Goal: Information Seeking & Learning: Check status

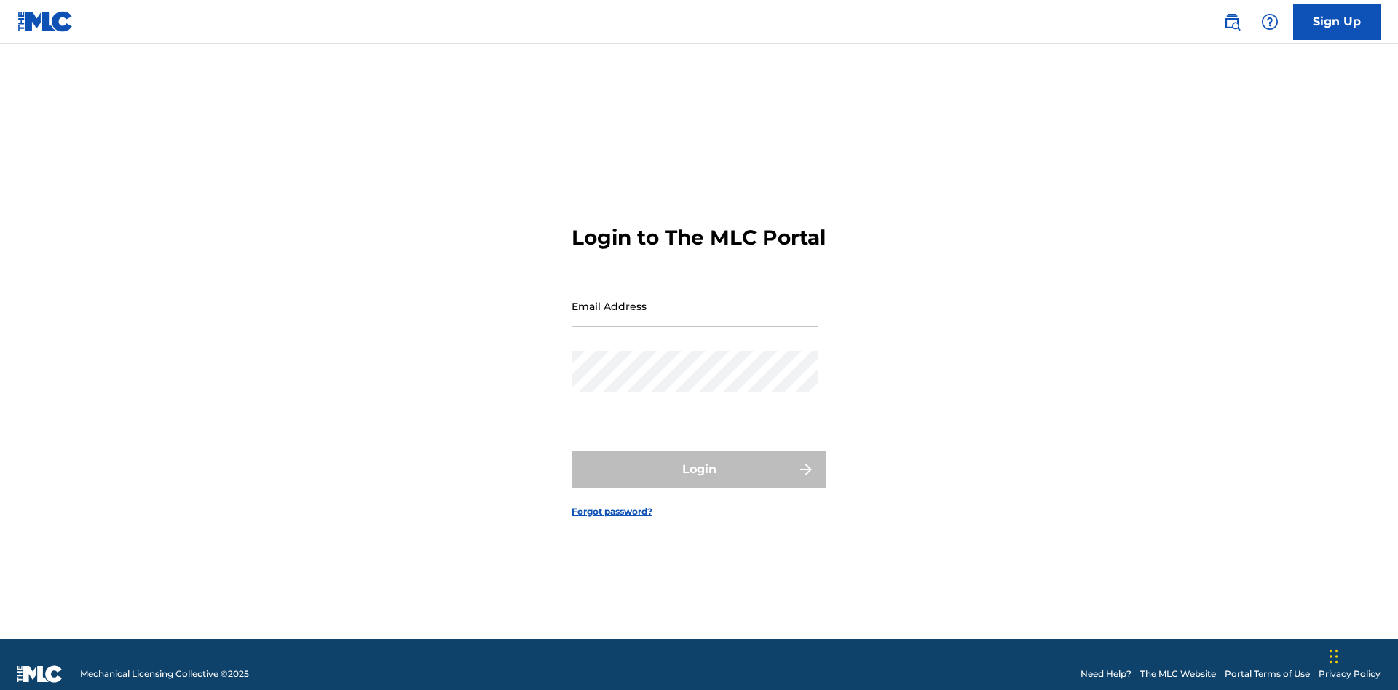
scroll to position [19, 0]
click at [695, 299] on input "Email Address" at bounding box center [695, 307] width 246 height 42
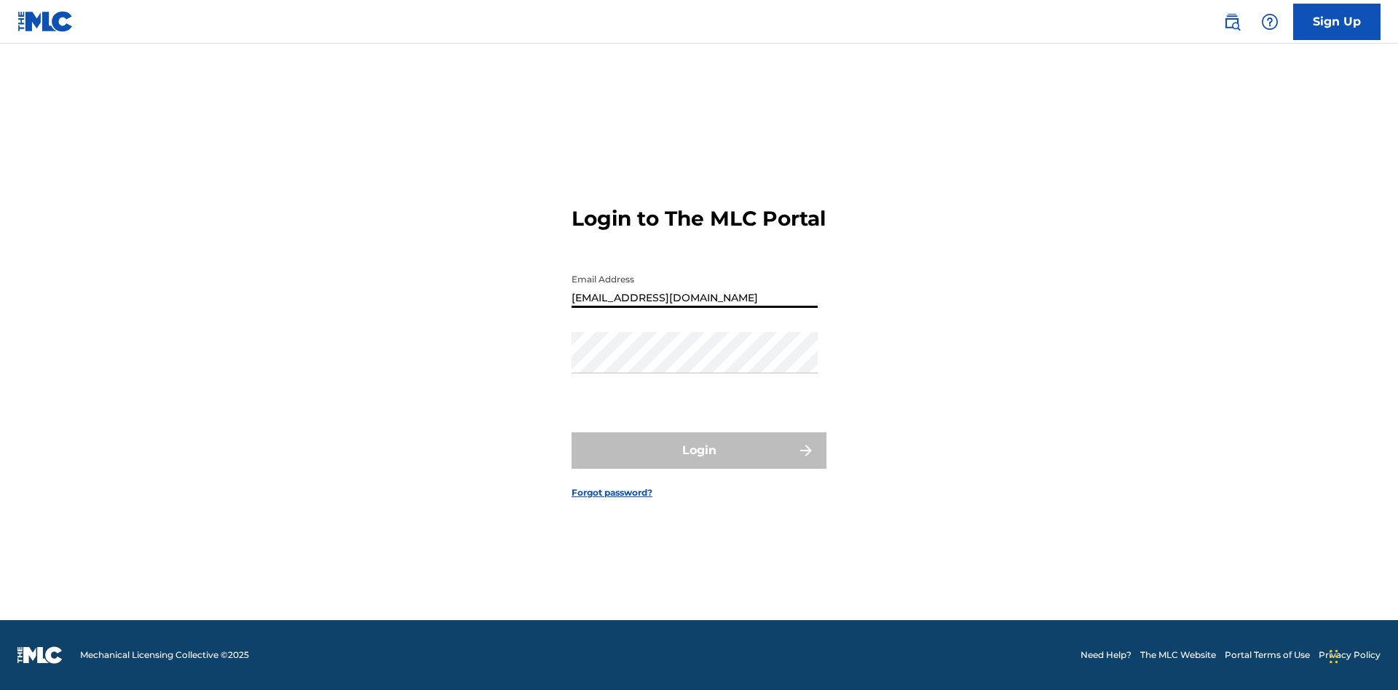
type input "[EMAIL_ADDRESS][DOMAIN_NAME]"
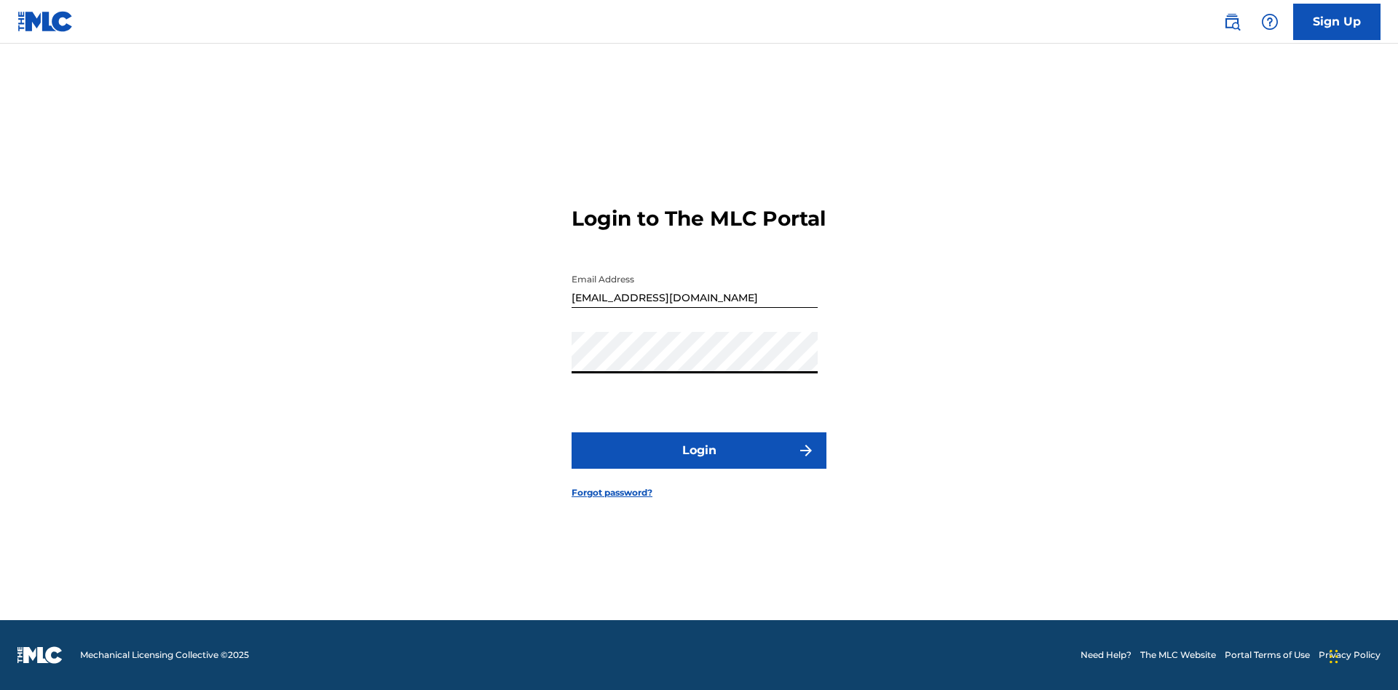
click at [699, 463] on button "Login" at bounding box center [699, 451] width 255 height 36
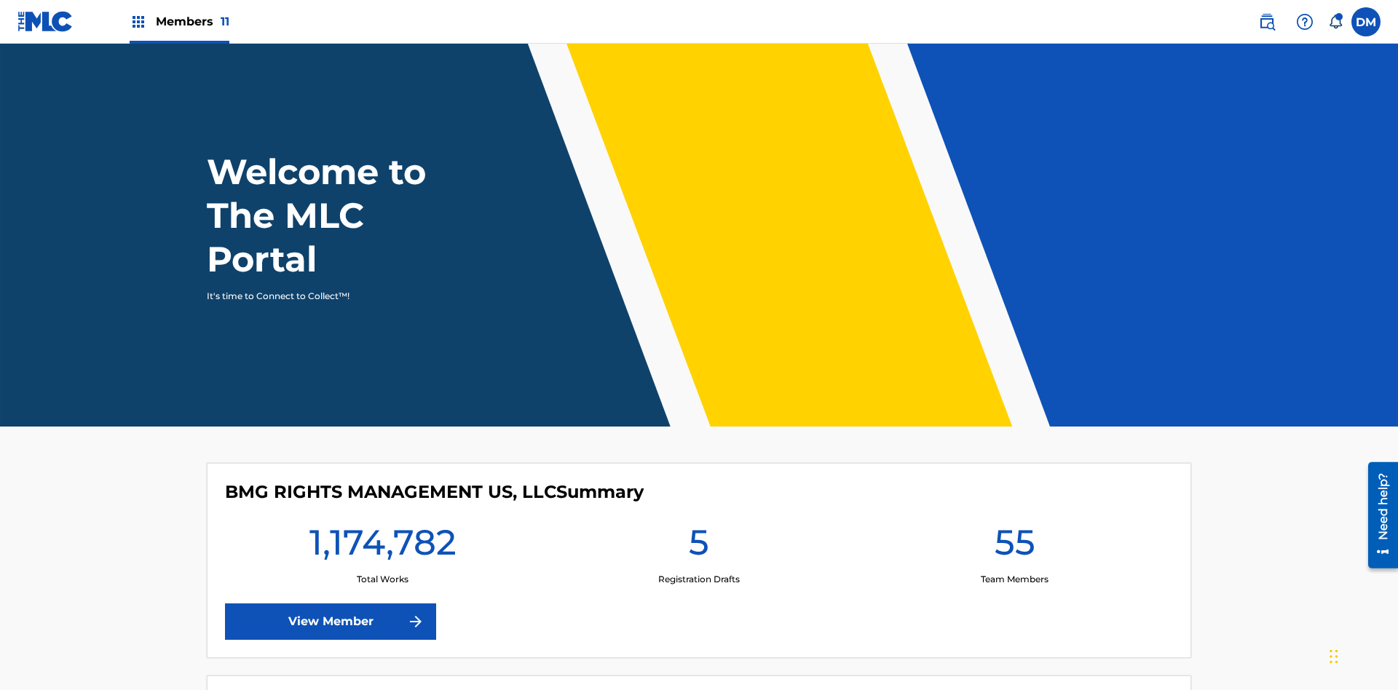
scroll to position [63, 0]
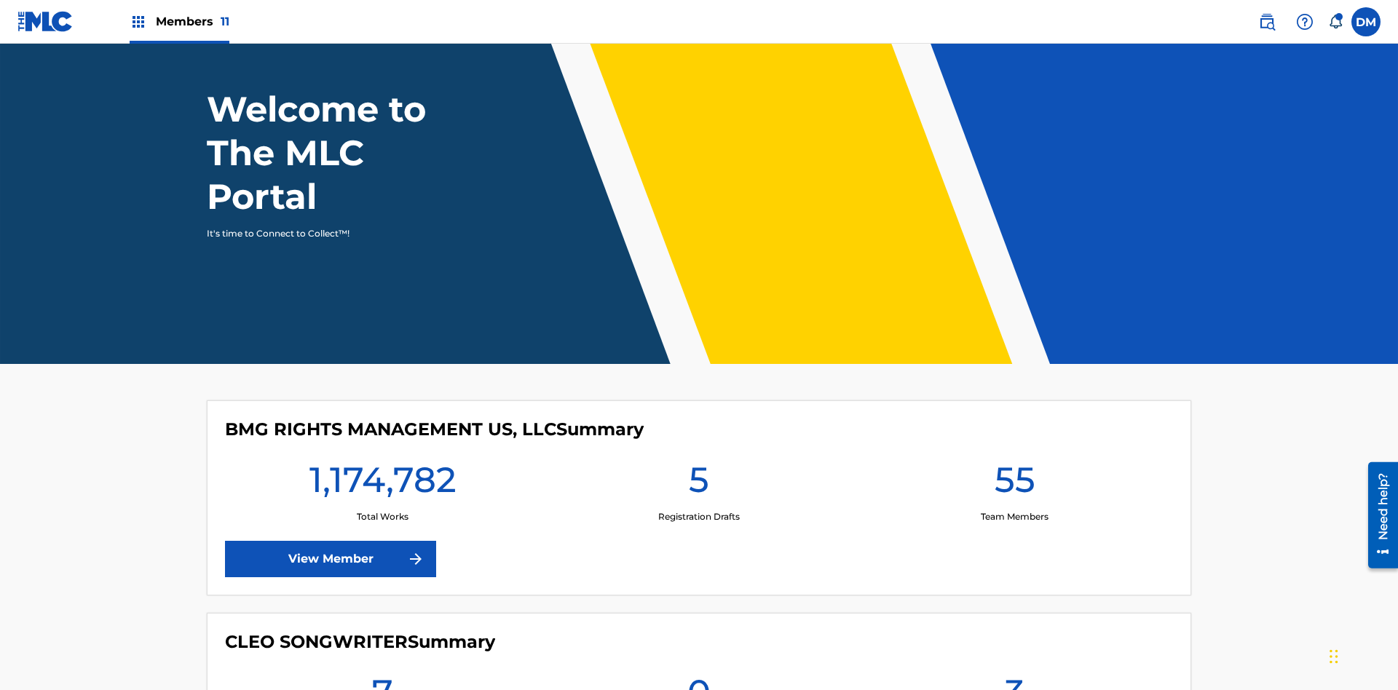
click at [179, 21] on span "Members 11" at bounding box center [193, 21] width 74 height 17
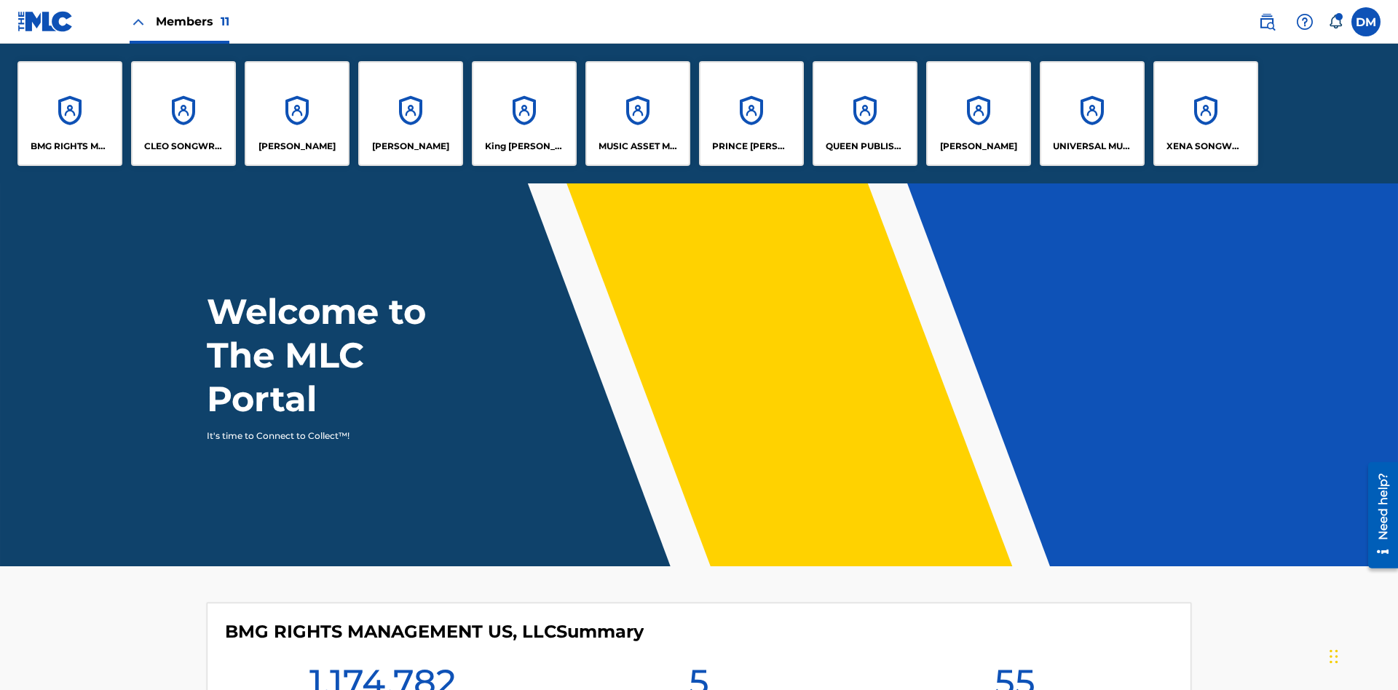
click at [1092, 146] on p "UNIVERSAL MUSIC PUB GROUP" at bounding box center [1092, 146] width 79 height 13
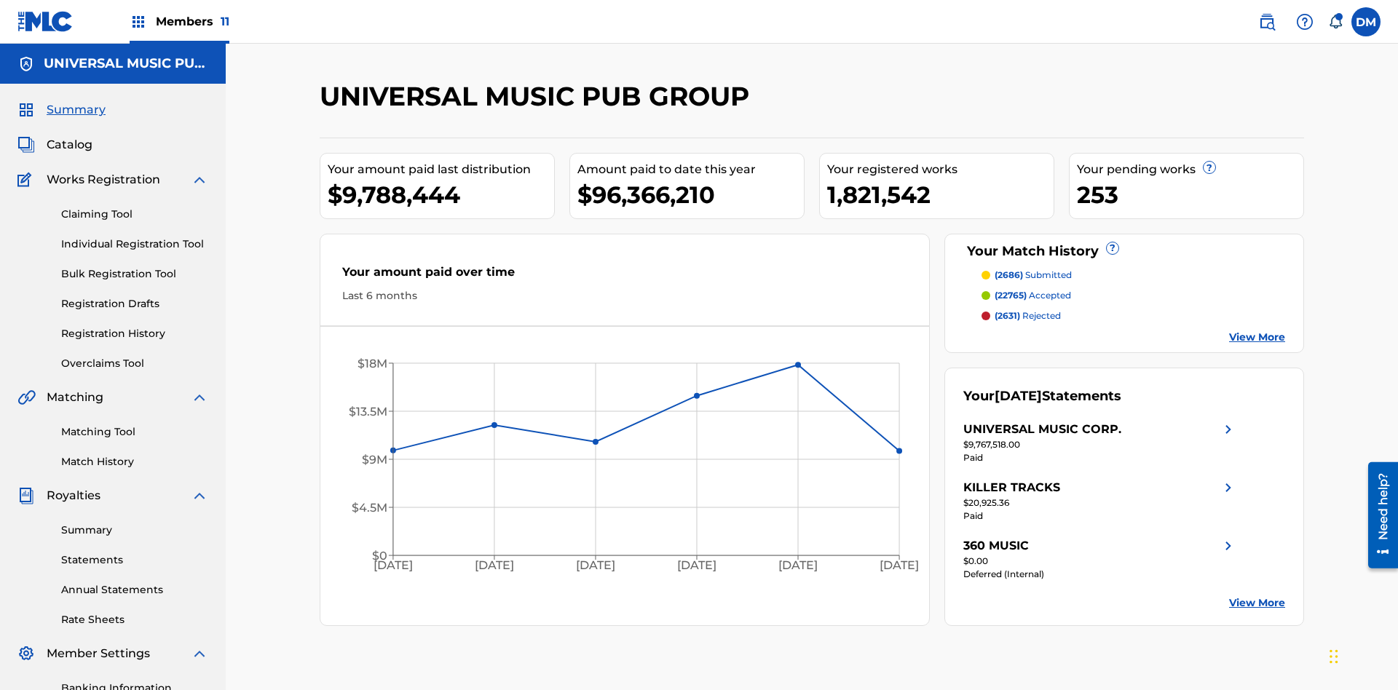
click at [135, 326] on link "Registration History" at bounding box center [134, 333] width 147 height 15
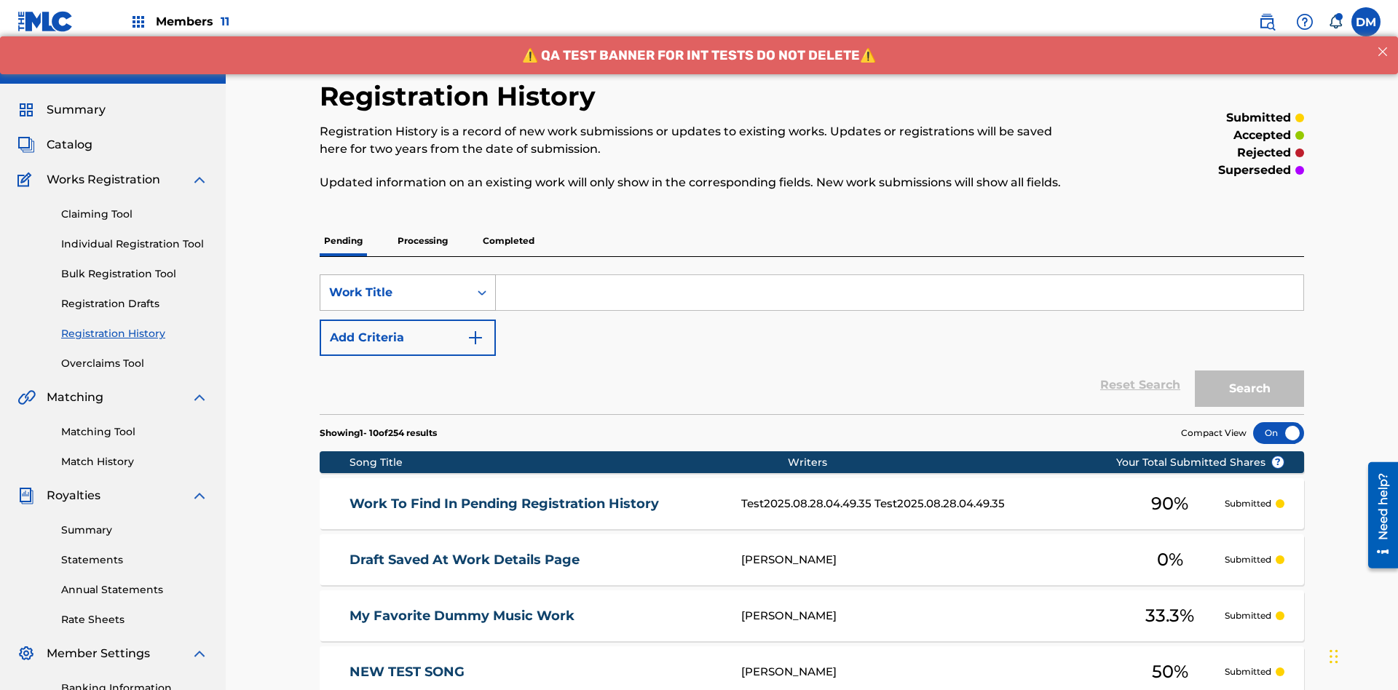
click at [395, 284] on div "Work Title" at bounding box center [394, 292] width 131 height 17
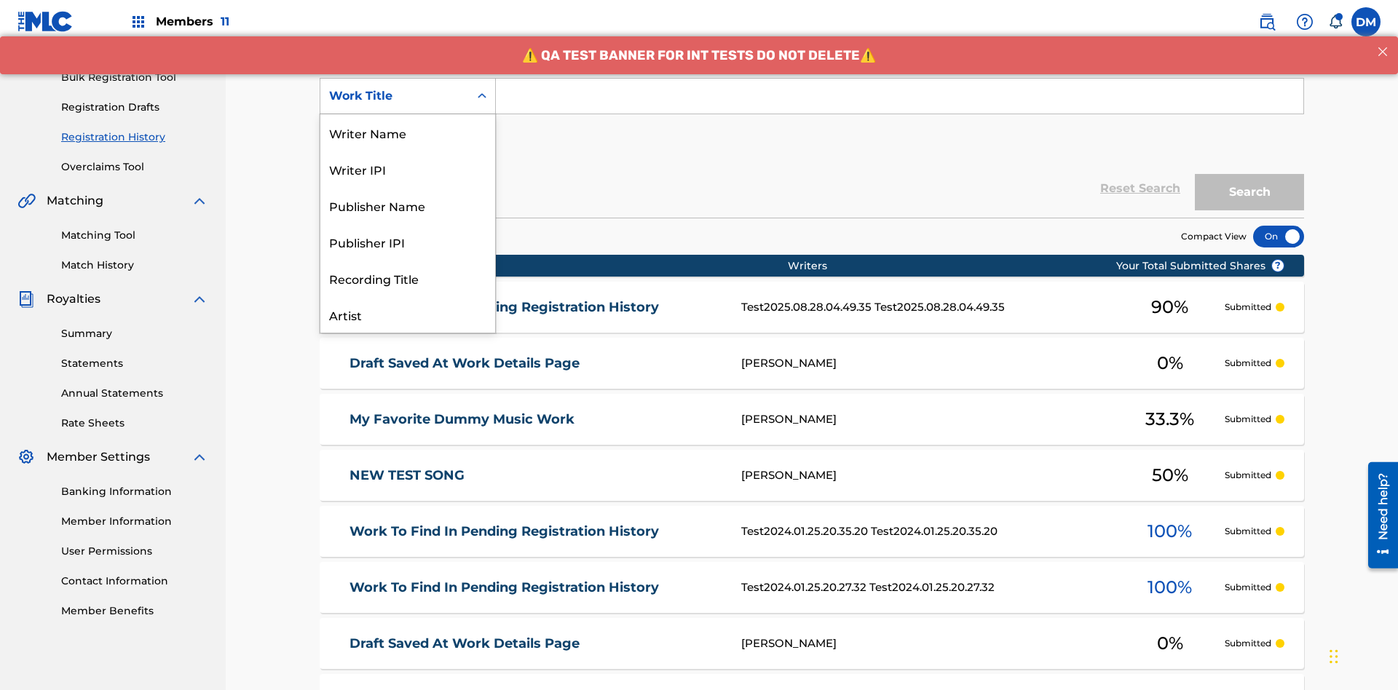
scroll to position [73, 0]
click at [408, 315] on div "Work Title" at bounding box center [407, 314] width 175 height 36
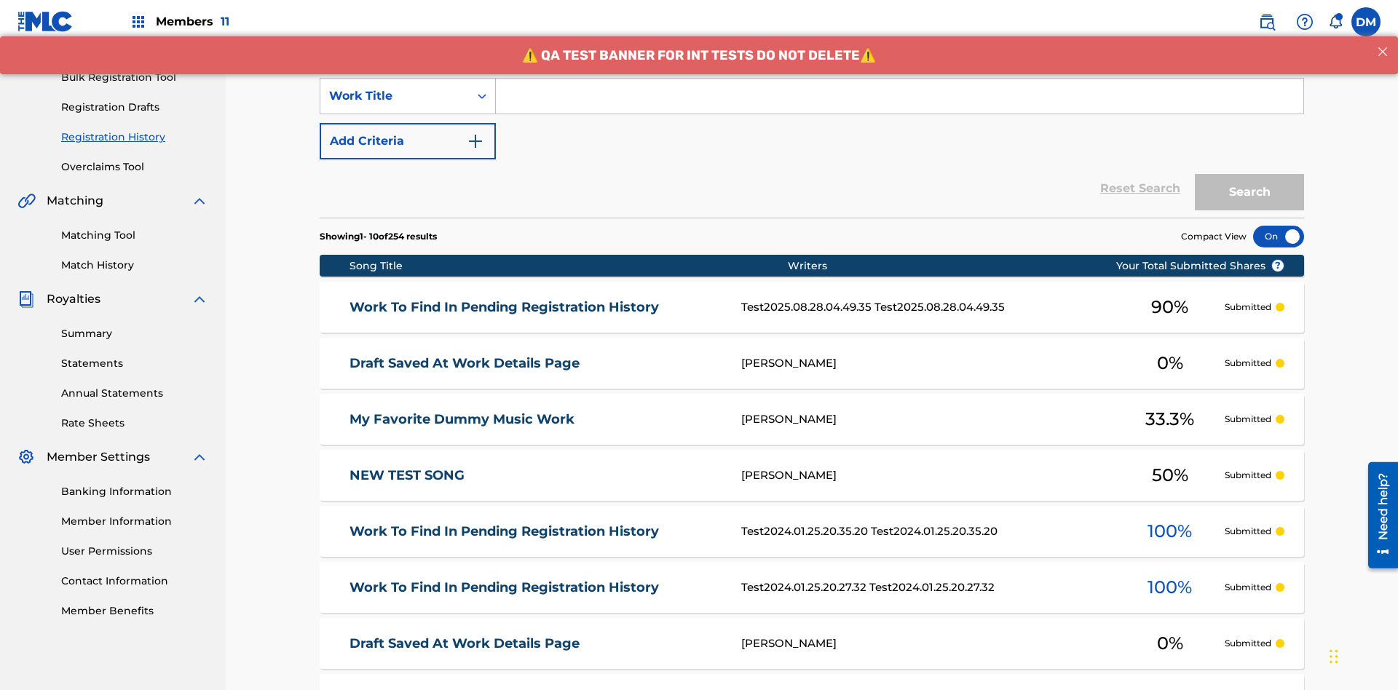
click at [408, 123] on button "Add Criteria" at bounding box center [408, 141] width 176 height 36
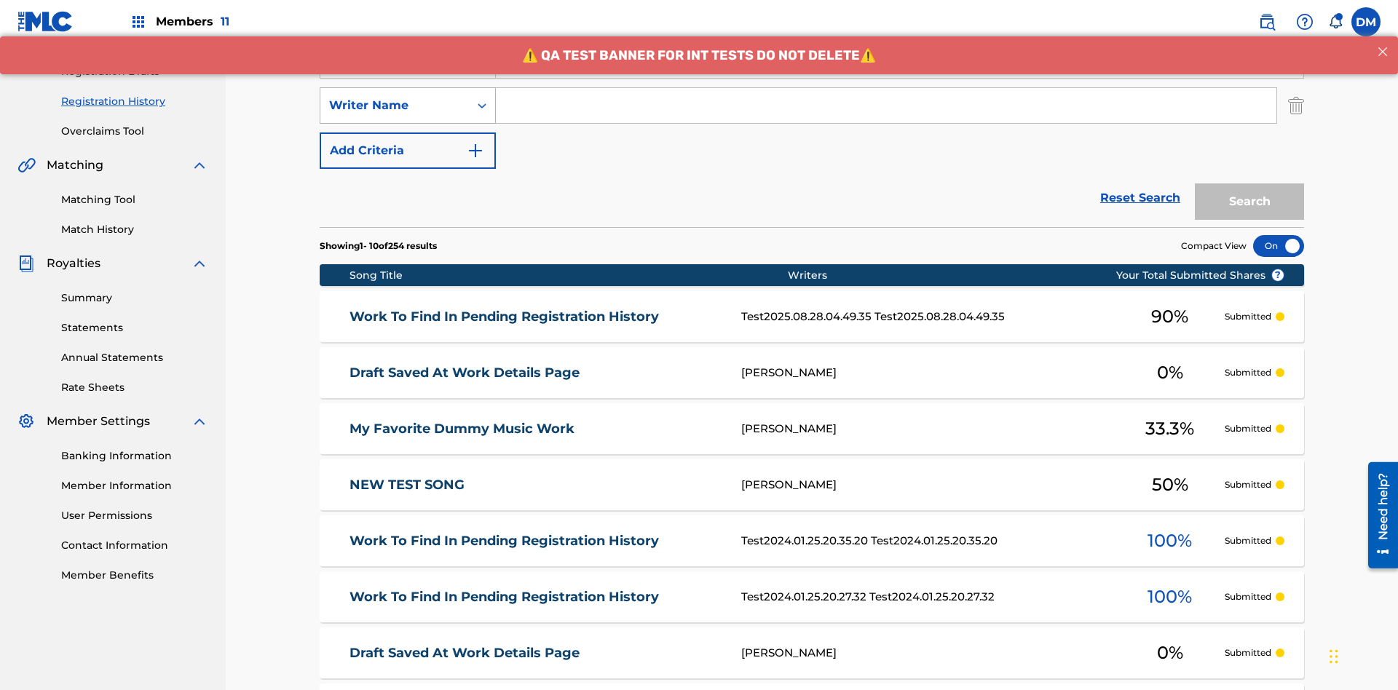
click at [395, 97] on div "Writer Name" at bounding box center [394, 105] width 131 height 17
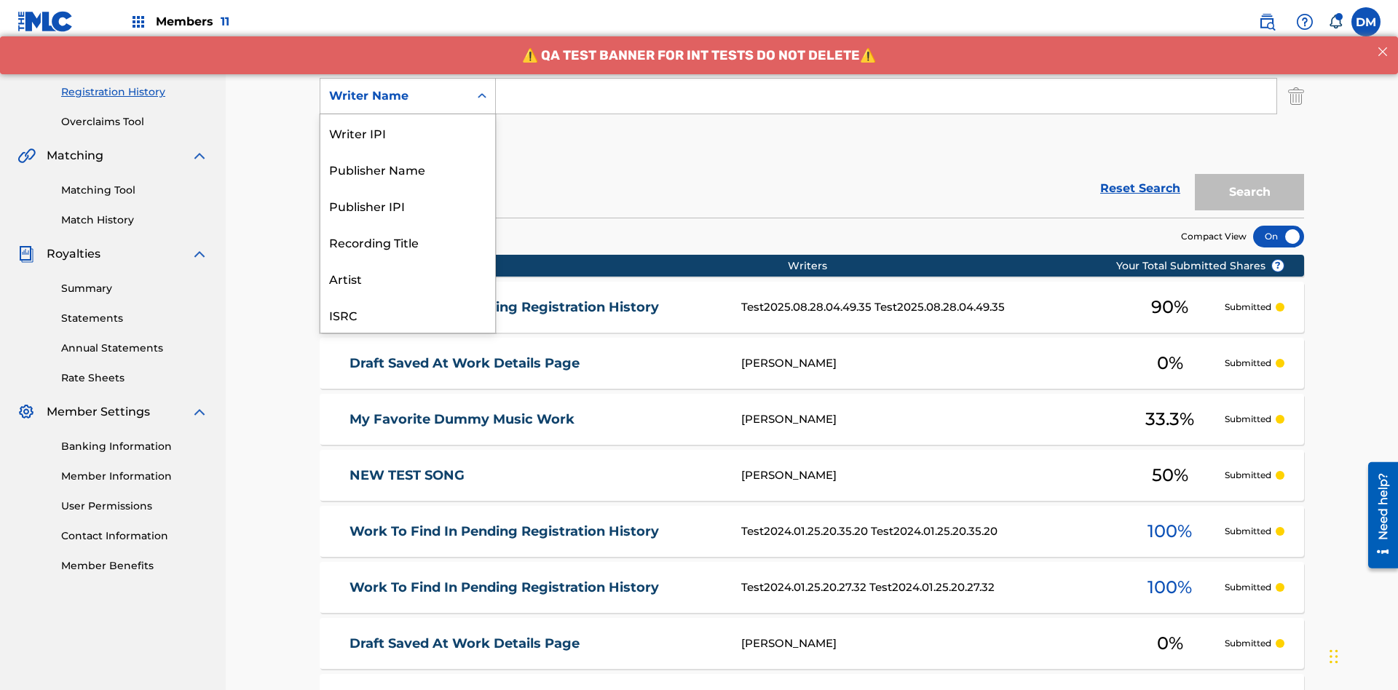
scroll to position [36, 0]
click at [408, 205] on div "Recording Title" at bounding box center [407, 205] width 175 height 36
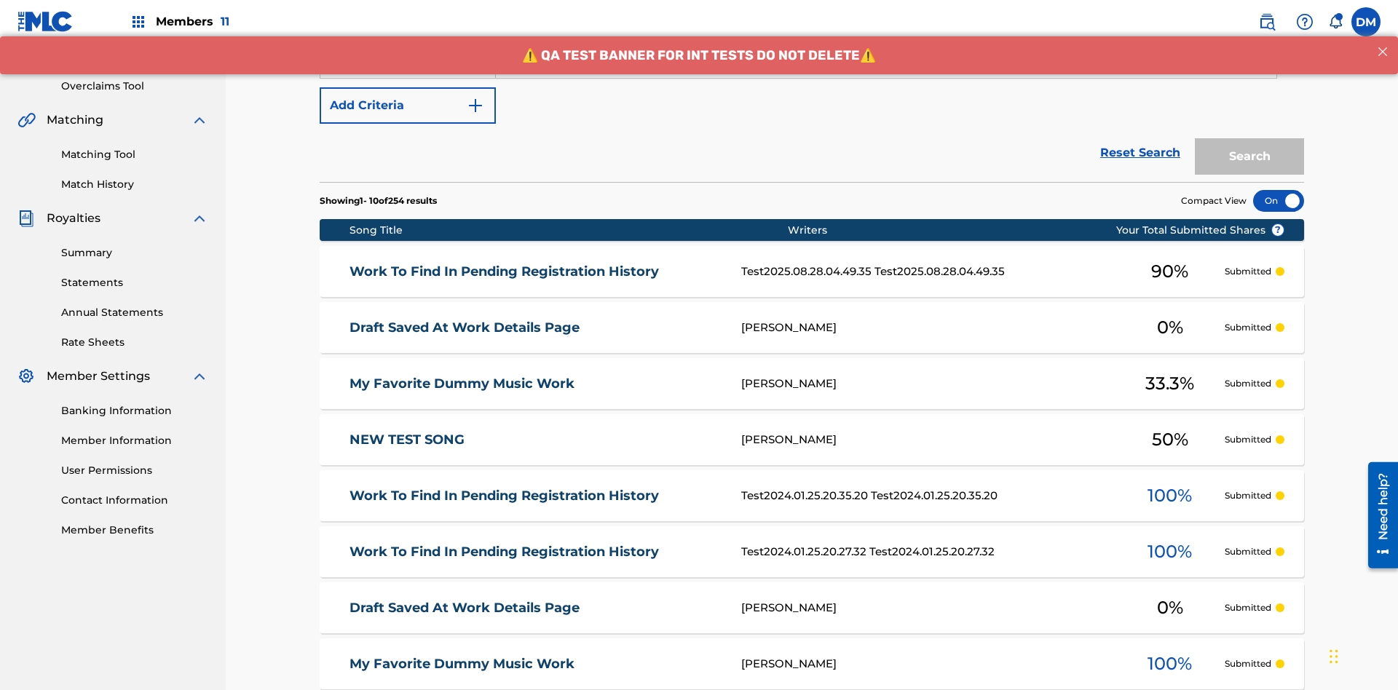
click at [408, 106] on button "Add Criteria" at bounding box center [408, 105] width 176 height 36
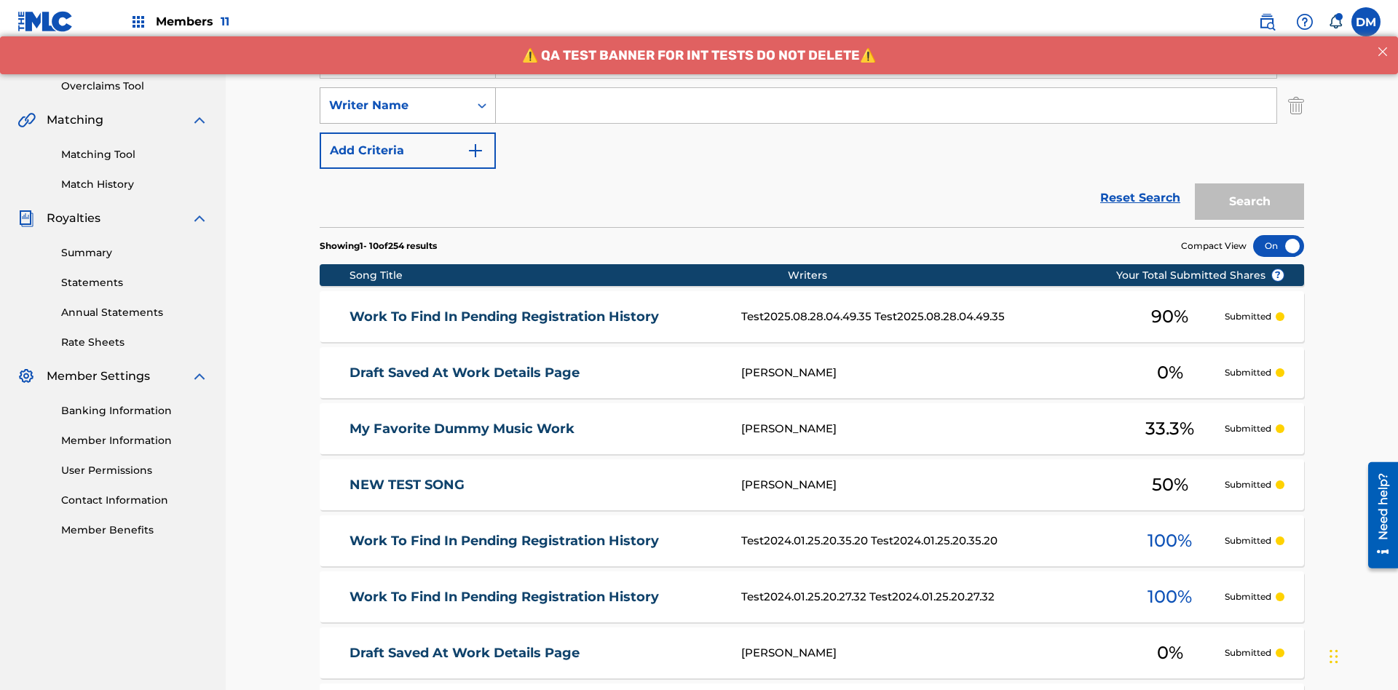
click at [395, 97] on div "Writer Name" at bounding box center [394, 105] width 131 height 17
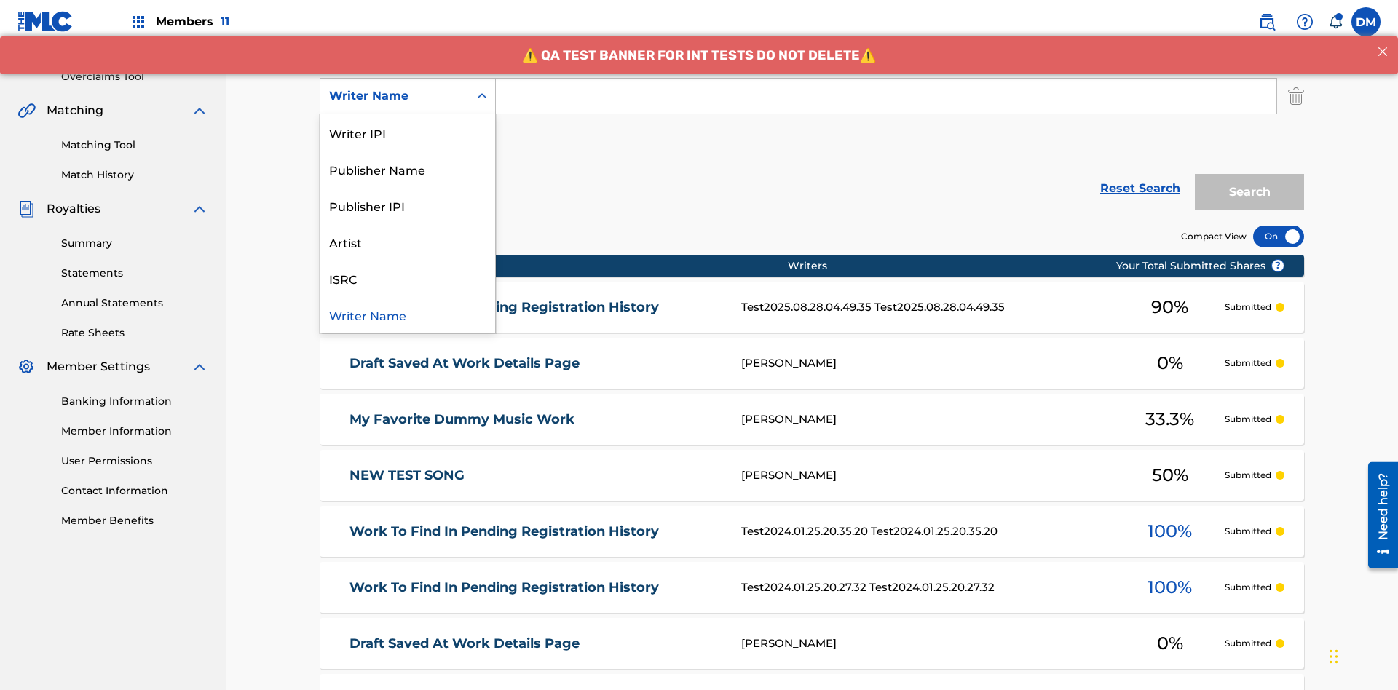
click at [408, 278] on div "ISRC" at bounding box center [407, 278] width 175 height 36
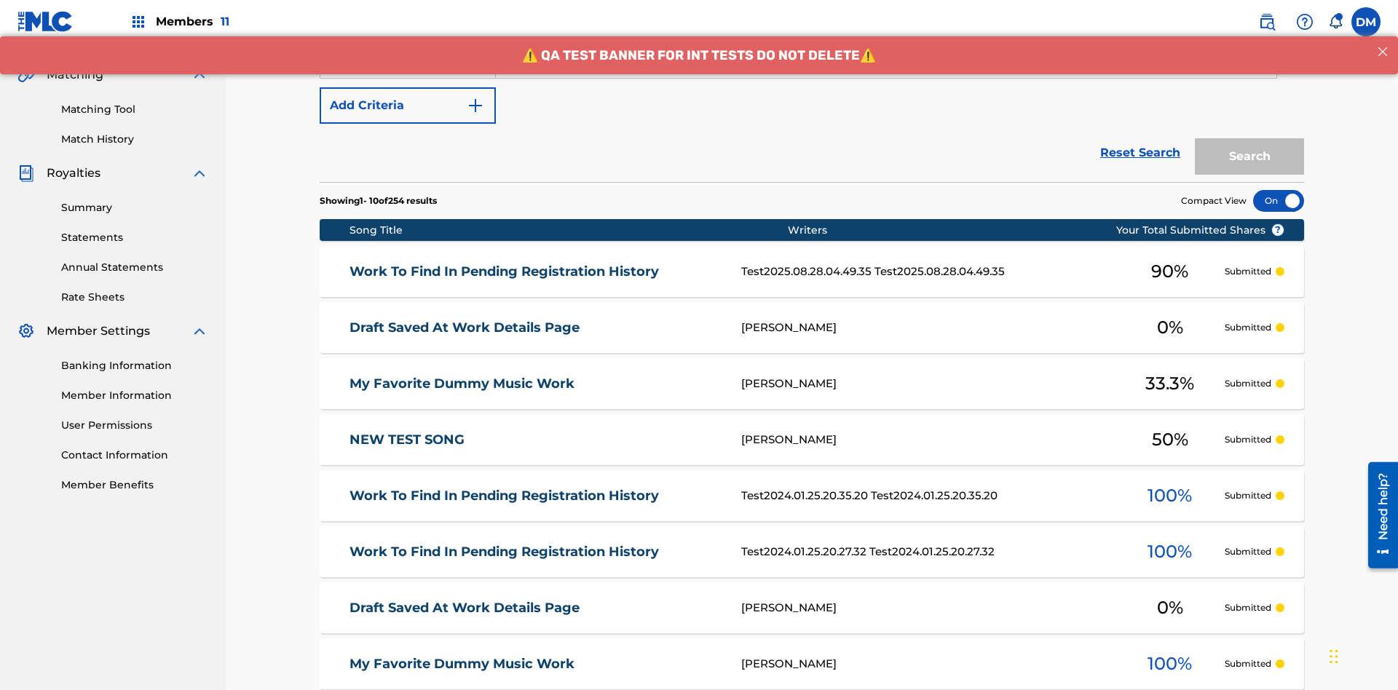
click at [408, 106] on button "Add Criteria" at bounding box center [408, 105] width 176 height 36
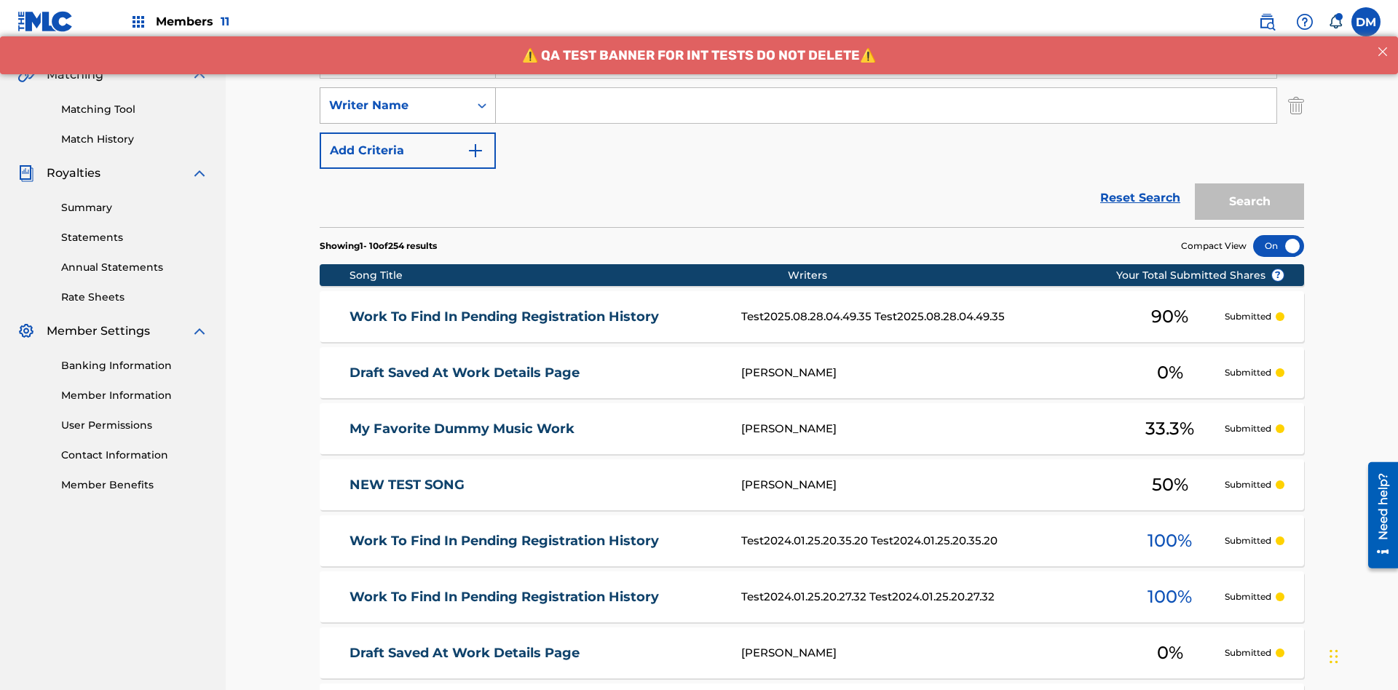
click at [395, 97] on div "Writer Name" at bounding box center [394, 105] width 131 height 17
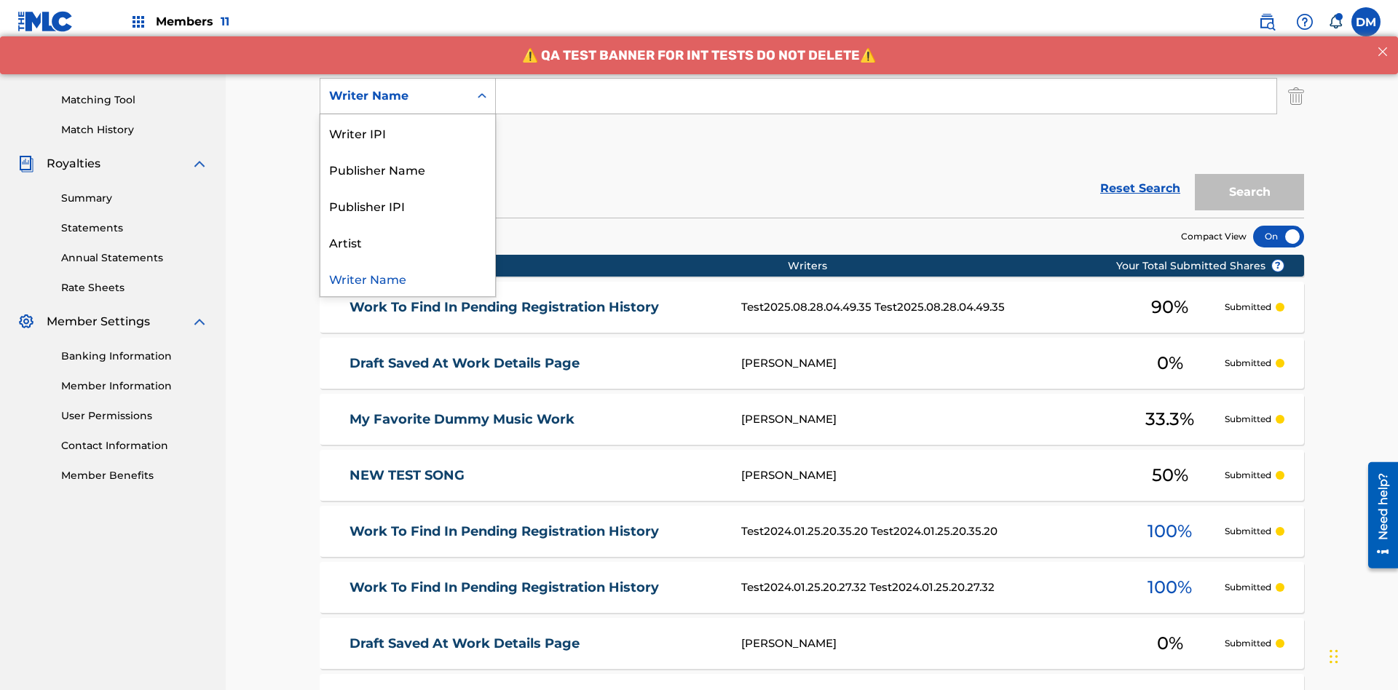
click at [408, 278] on div "Writer Name" at bounding box center [407, 278] width 175 height 36
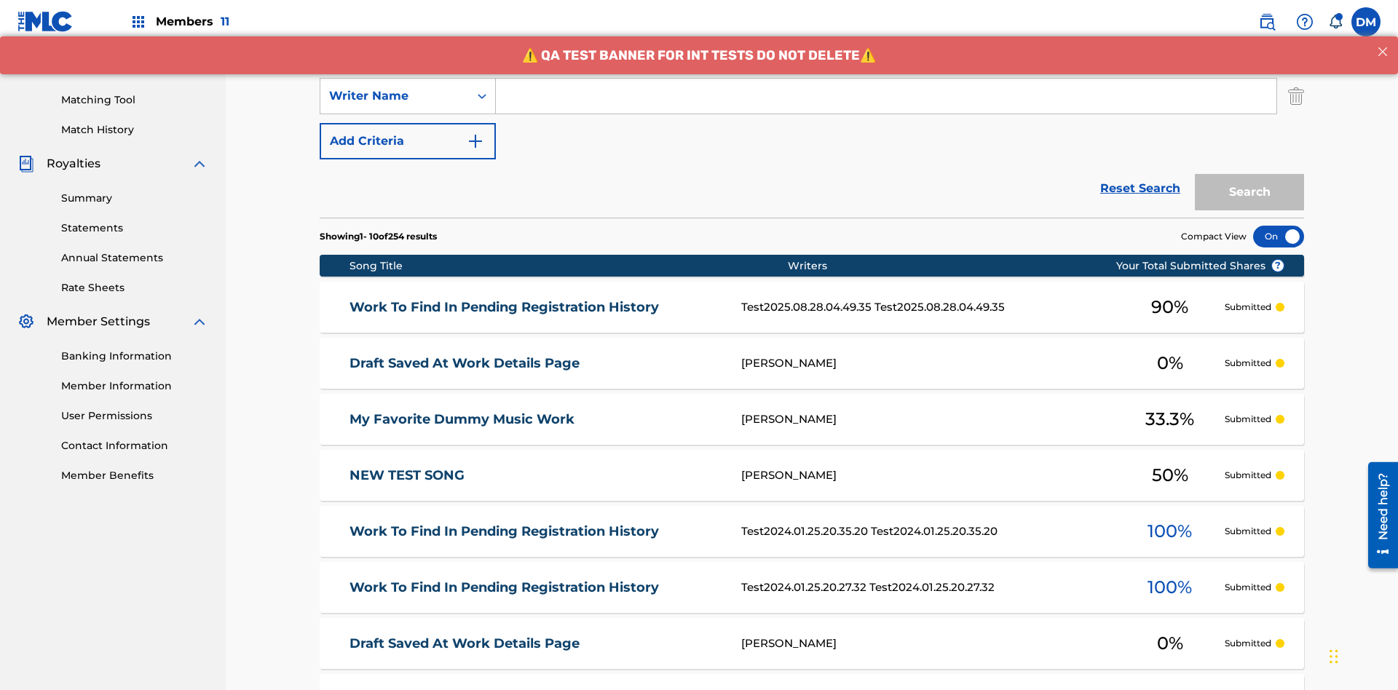
click at [408, 123] on button "Add Criteria" at bounding box center [408, 141] width 176 height 36
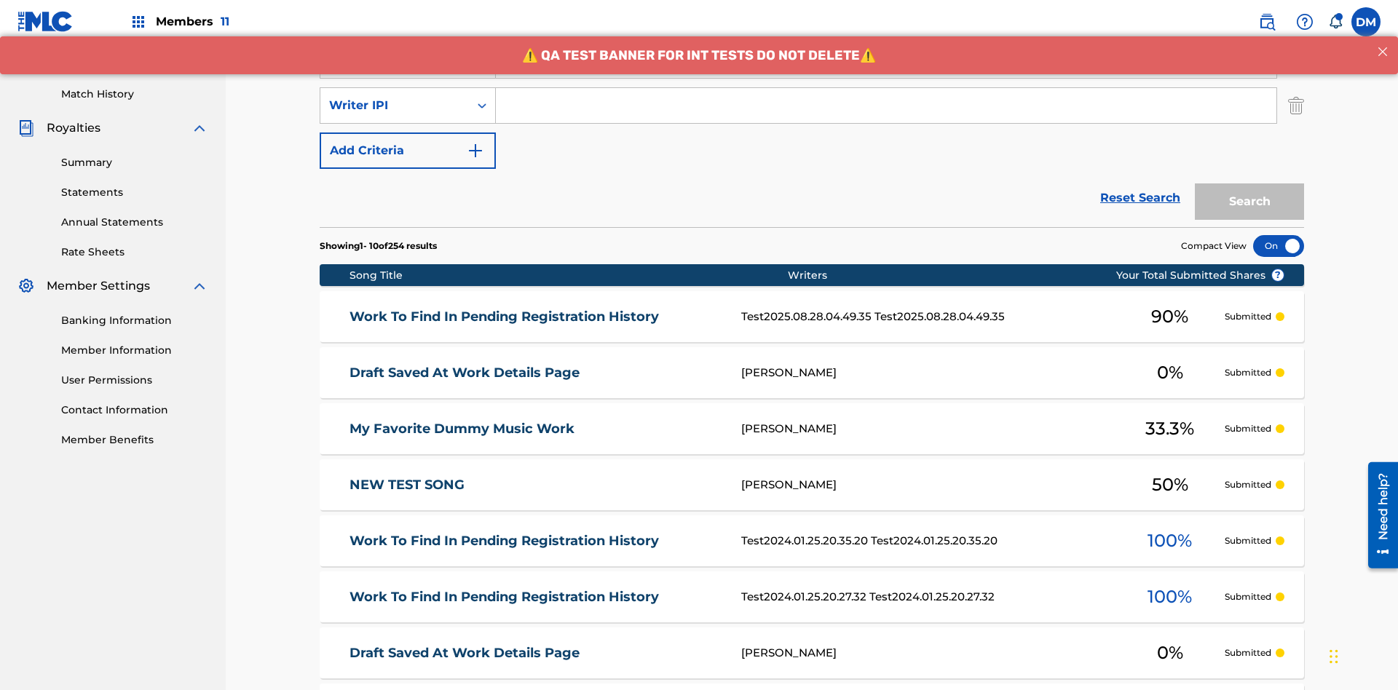
scroll to position [377, 0]
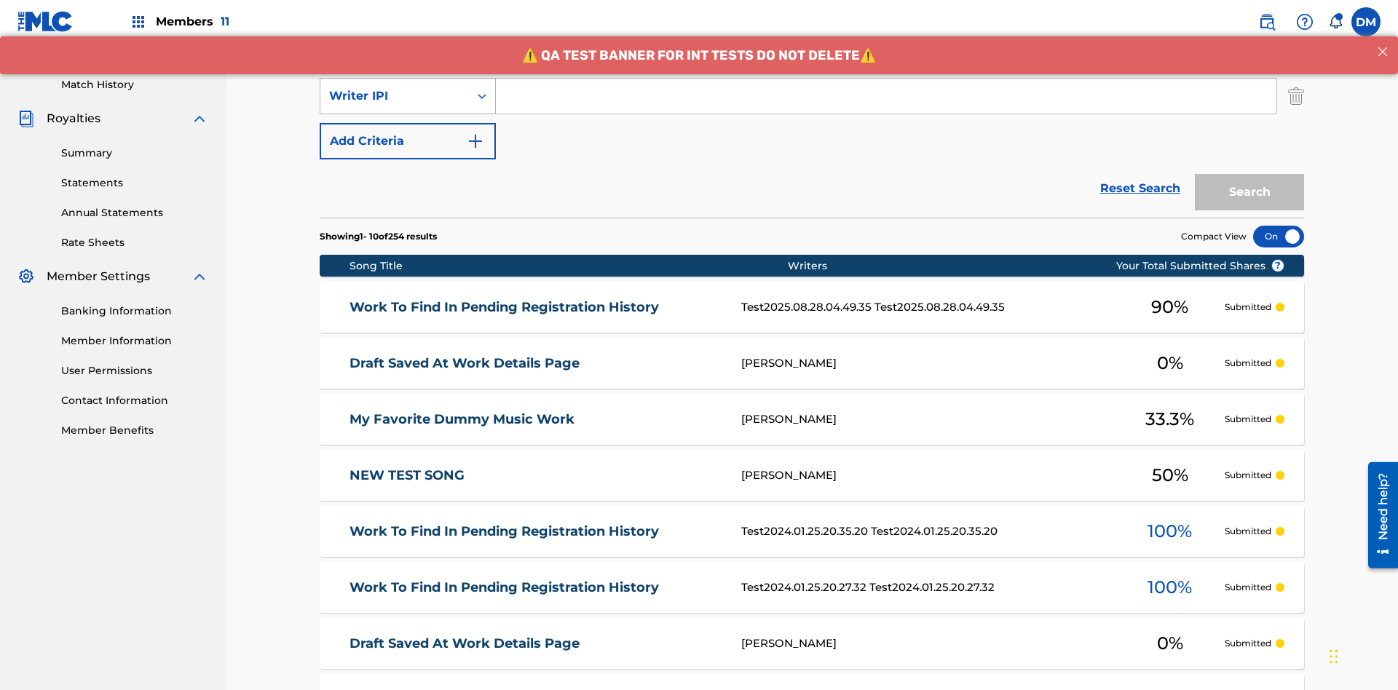
click at [395, 96] on div "Writer IPI" at bounding box center [394, 95] width 131 height 17
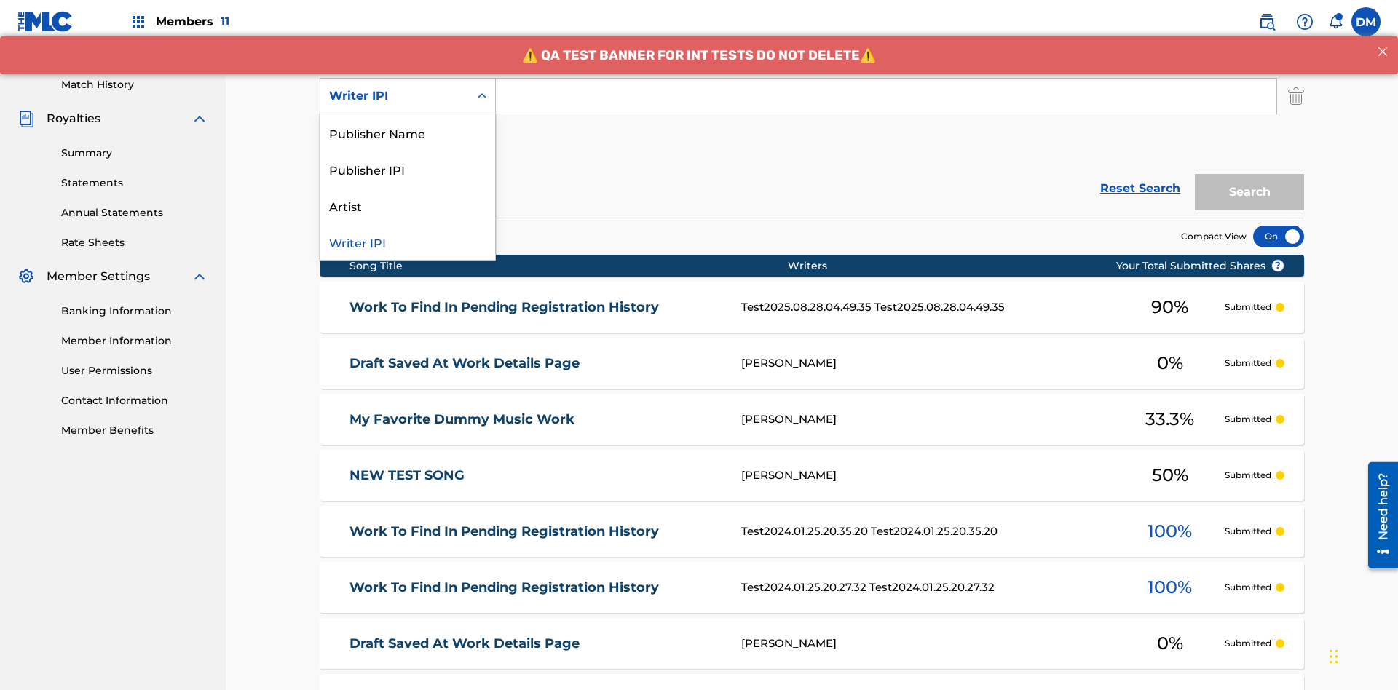
click at [408, 133] on div "Publisher Name" at bounding box center [407, 132] width 175 height 36
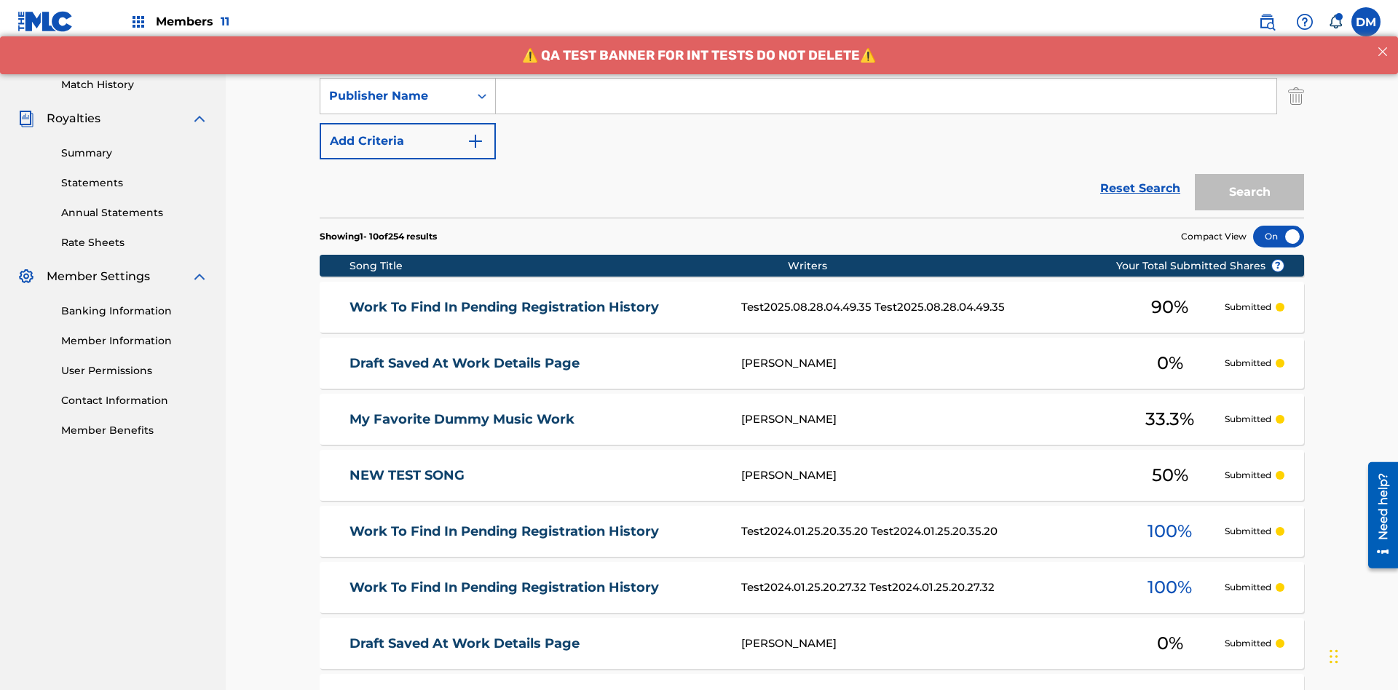
click at [408, 123] on button "Add Criteria" at bounding box center [408, 141] width 176 height 36
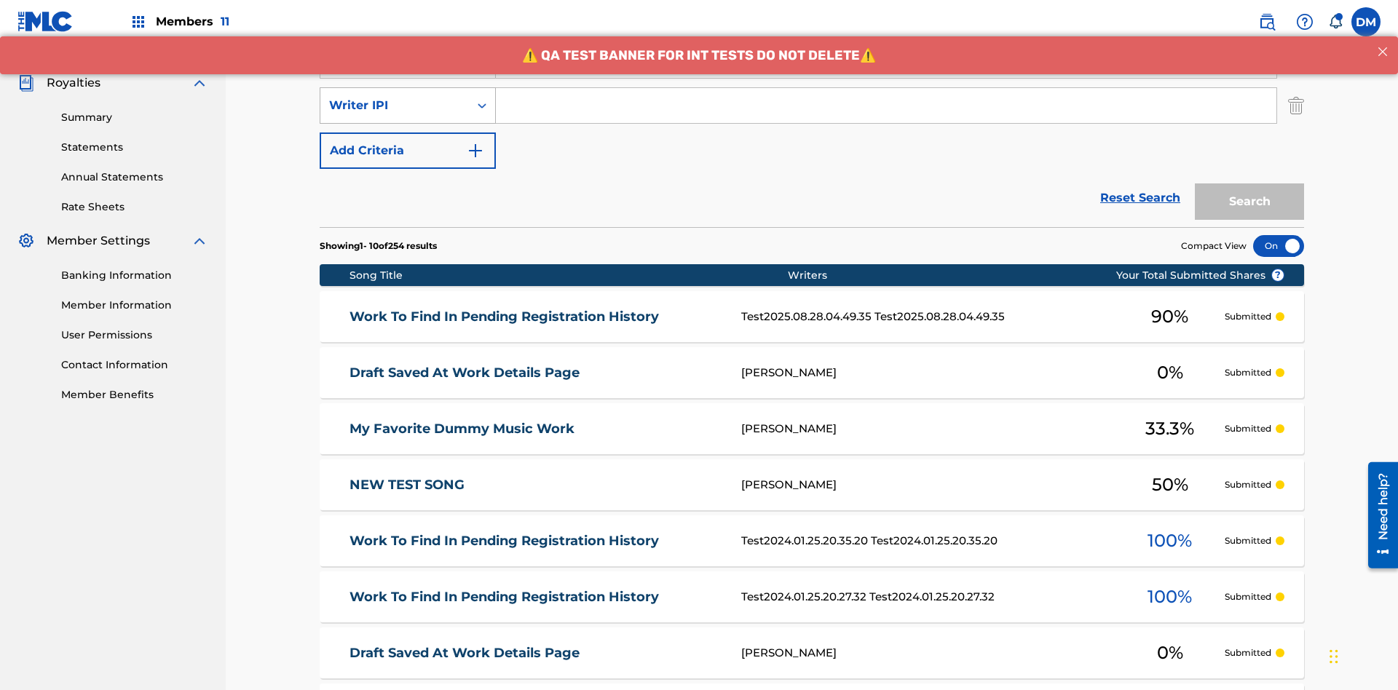
click at [395, 97] on div "Writer IPI" at bounding box center [394, 105] width 131 height 17
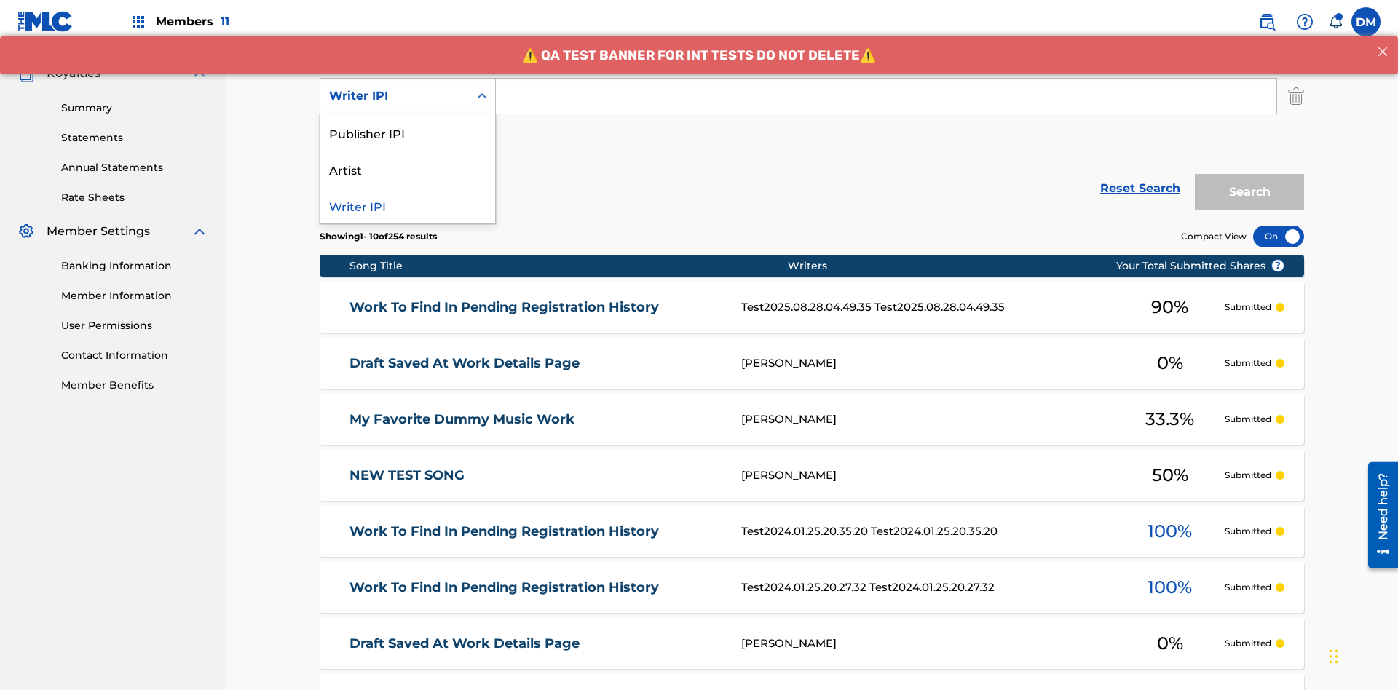
click at [408, 133] on div "Publisher IPI" at bounding box center [407, 132] width 175 height 36
click at [408, 123] on button "Add Criteria" at bounding box center [408, 141] width 176 height 36
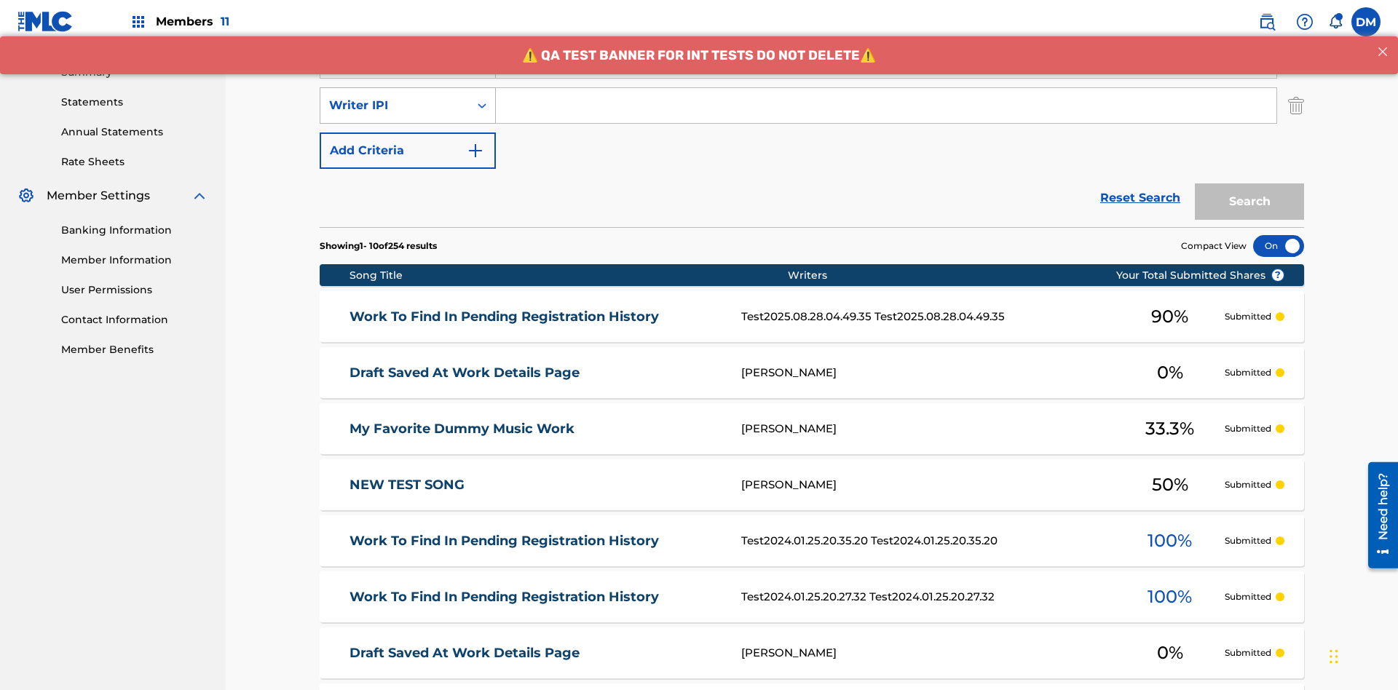
click at [395, 97] on div "Writer IPI" at bounding box center [394, 105] width 131 height 17
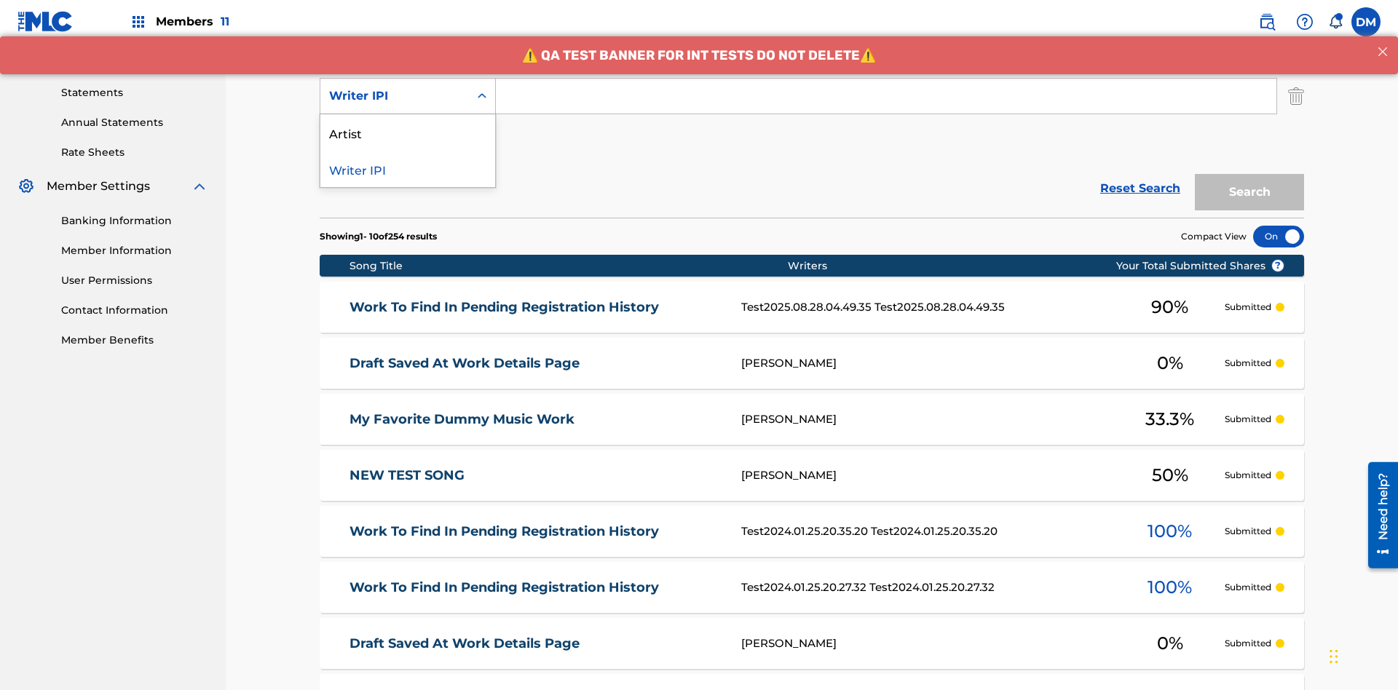
click at [408, 133] on div "Artist" at bounding box center [407, 132] width 175 height 36
click at [408, 123] on button "Add Criteria" at bounding box center [408, 141] width 176 height 36
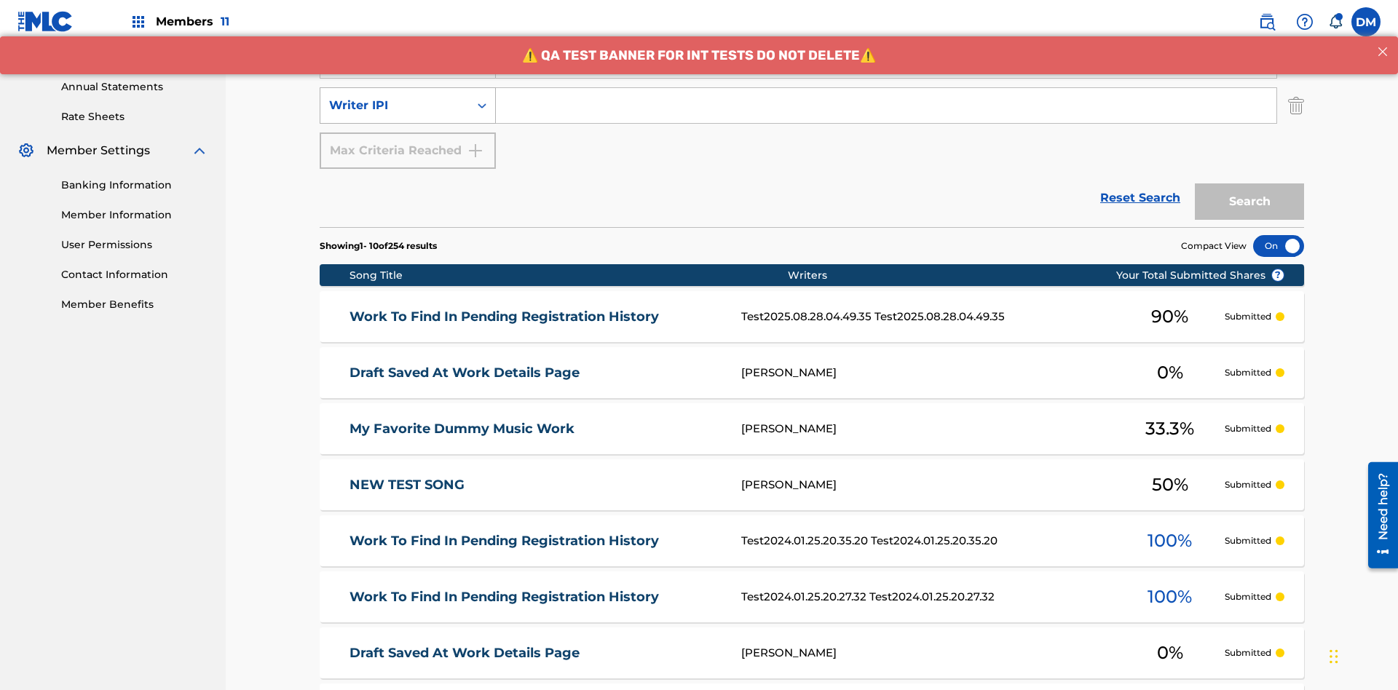
click at [395, 97] on div "Writer IPI" at bounding box center [394, 105] width 131 height 17
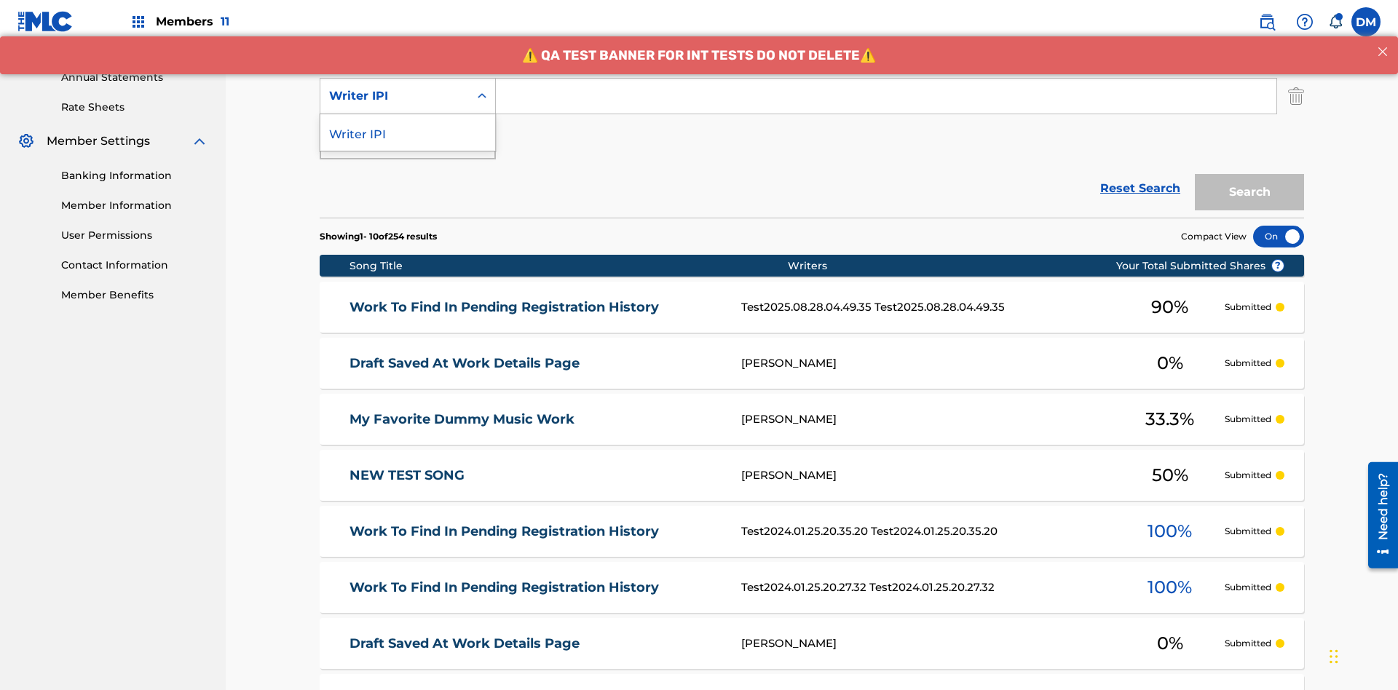
click at [408, 133] on div "Writer IPI" at bounding box center [407, 132] width 175 height 36
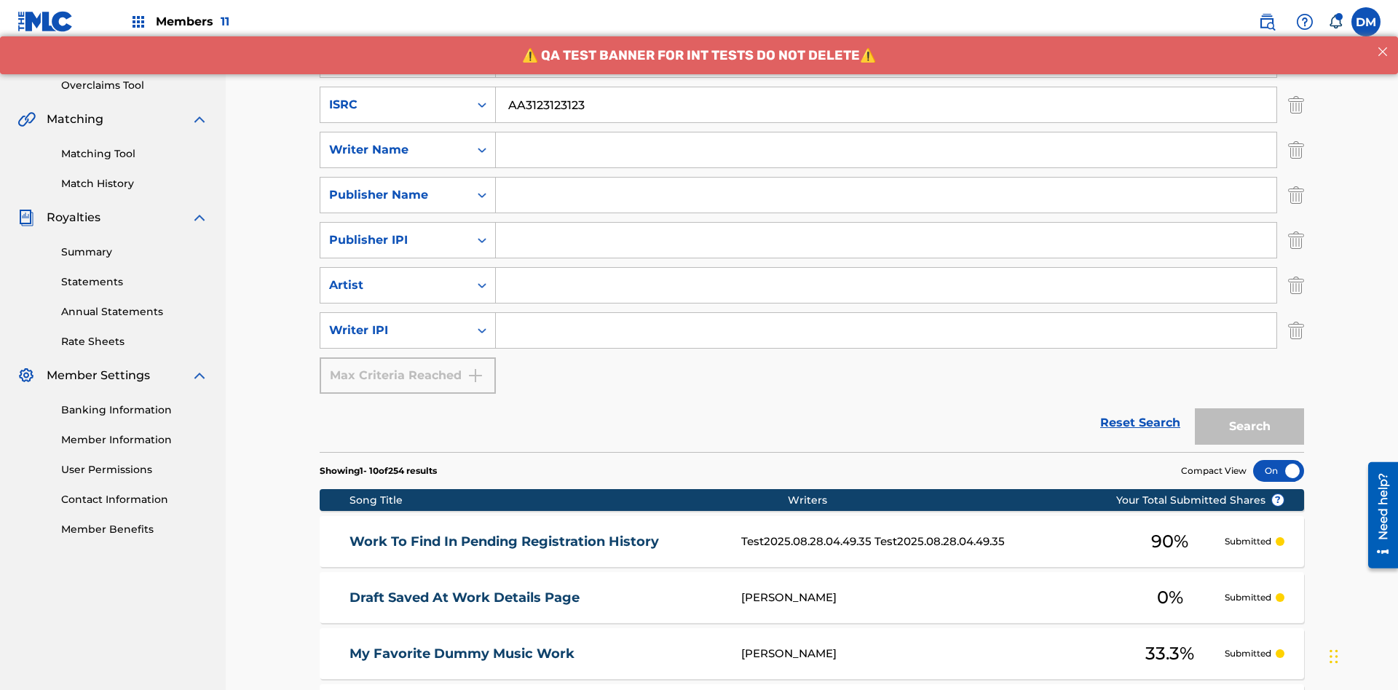
type input "AA3123123123"
click at [900, 32] on input "Search Form" at bounding box center [900, 14] width 808 height 35
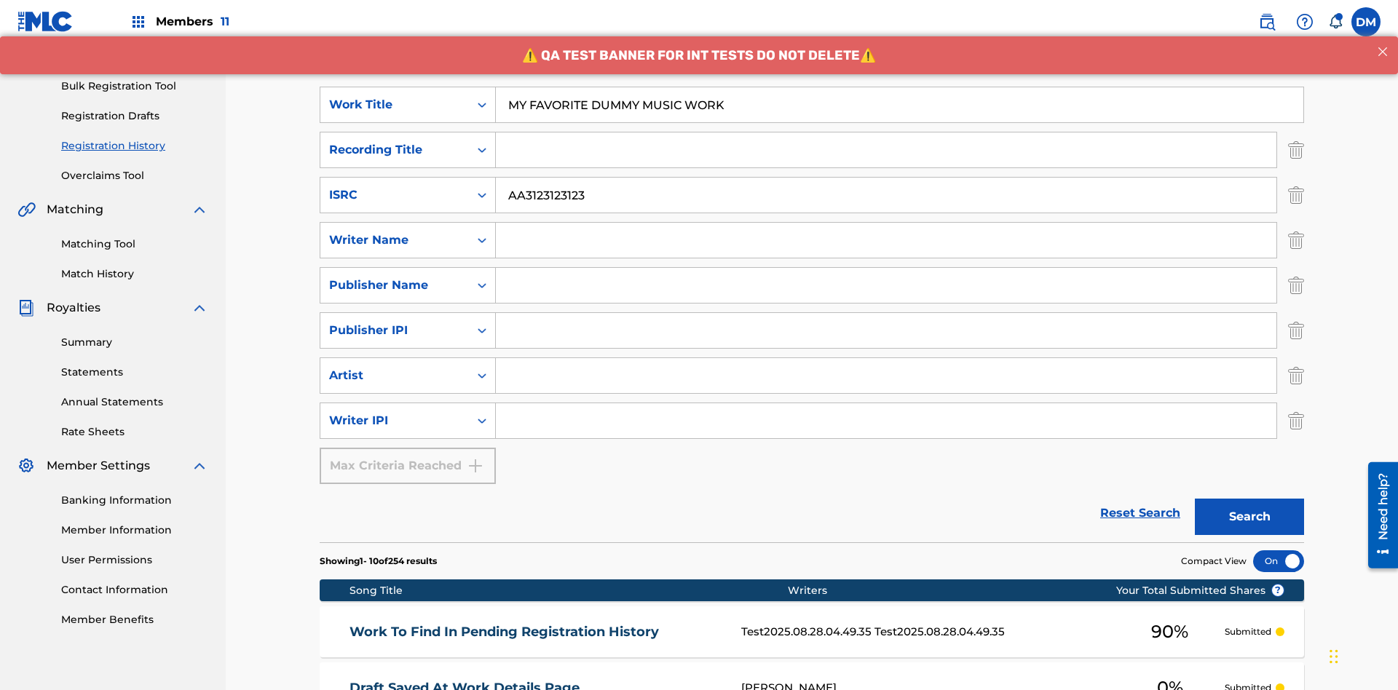
type input "MY FAVORITE DUMMY MUSIC WORK"
click at [886, 223] on input "Search Form" at bounding box center [886, 240] width 781 height 35
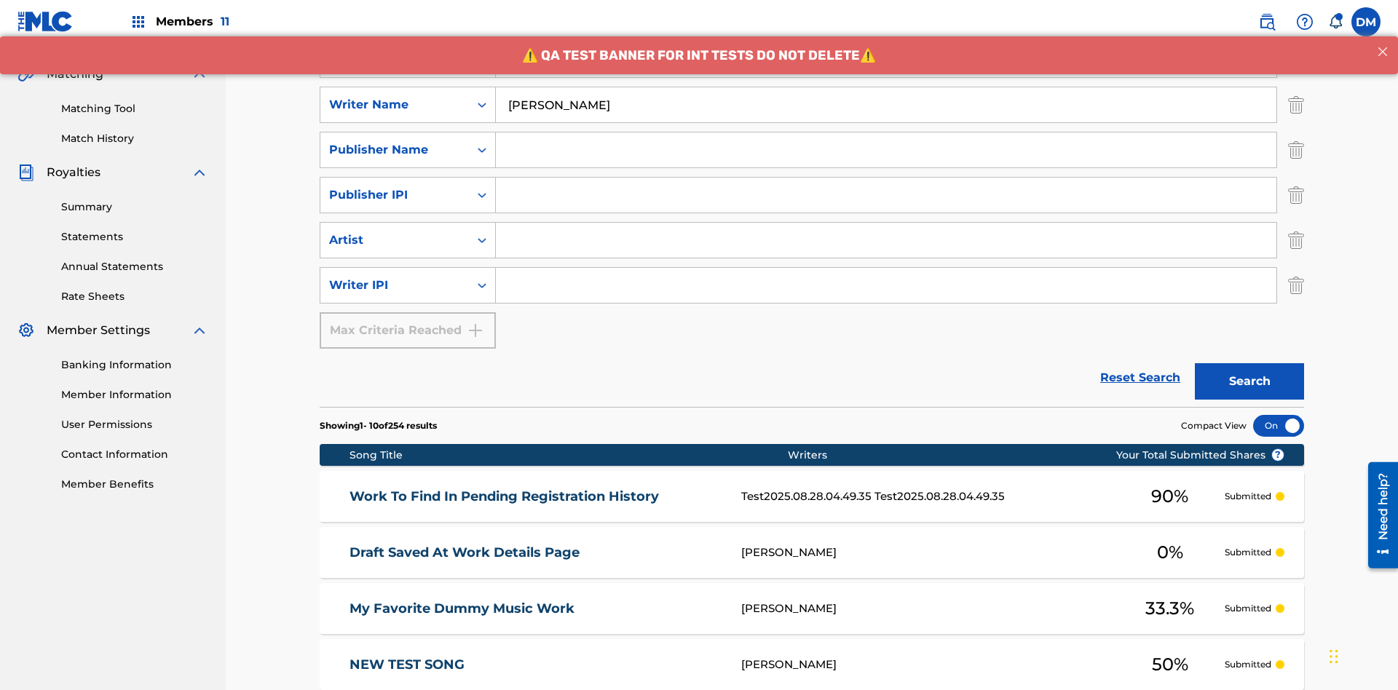
type input "[PERSON_NAME]"
click at [886, 268] on input "Search Form" at bounding box center [886, 285] width 781 height 35
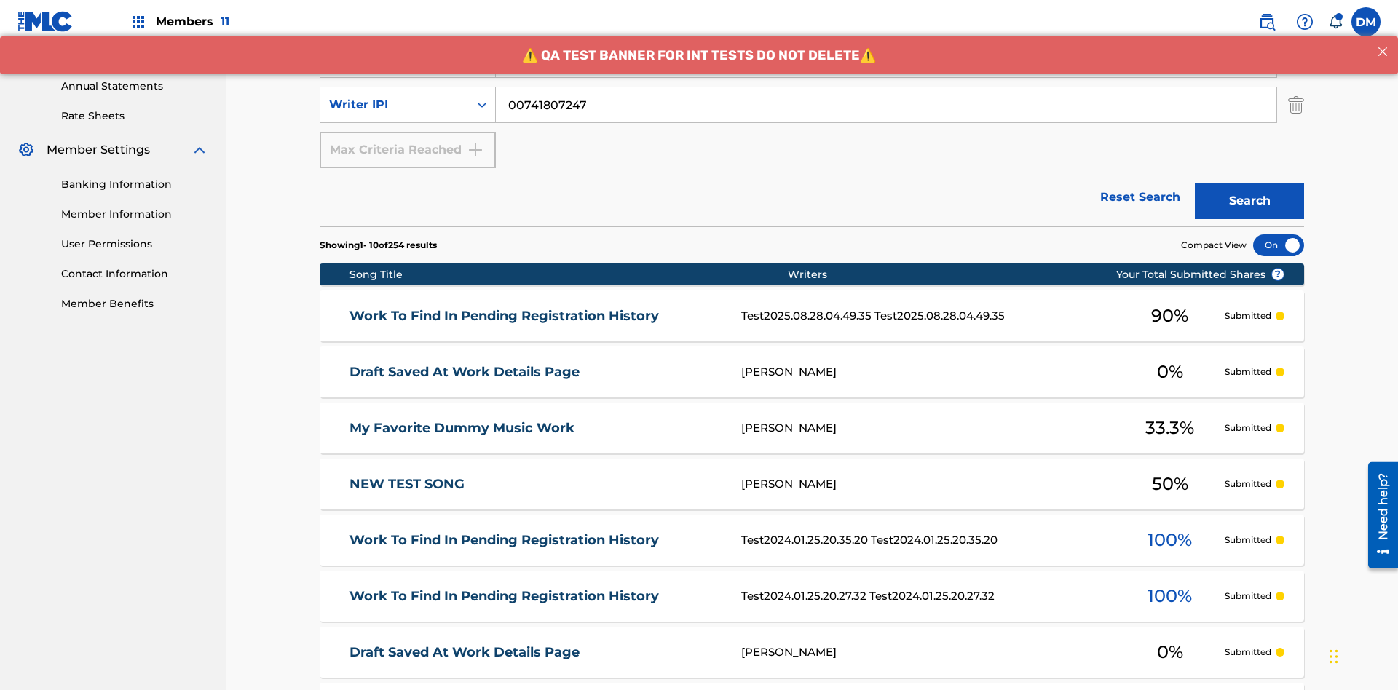
scroll to position [369, 0]
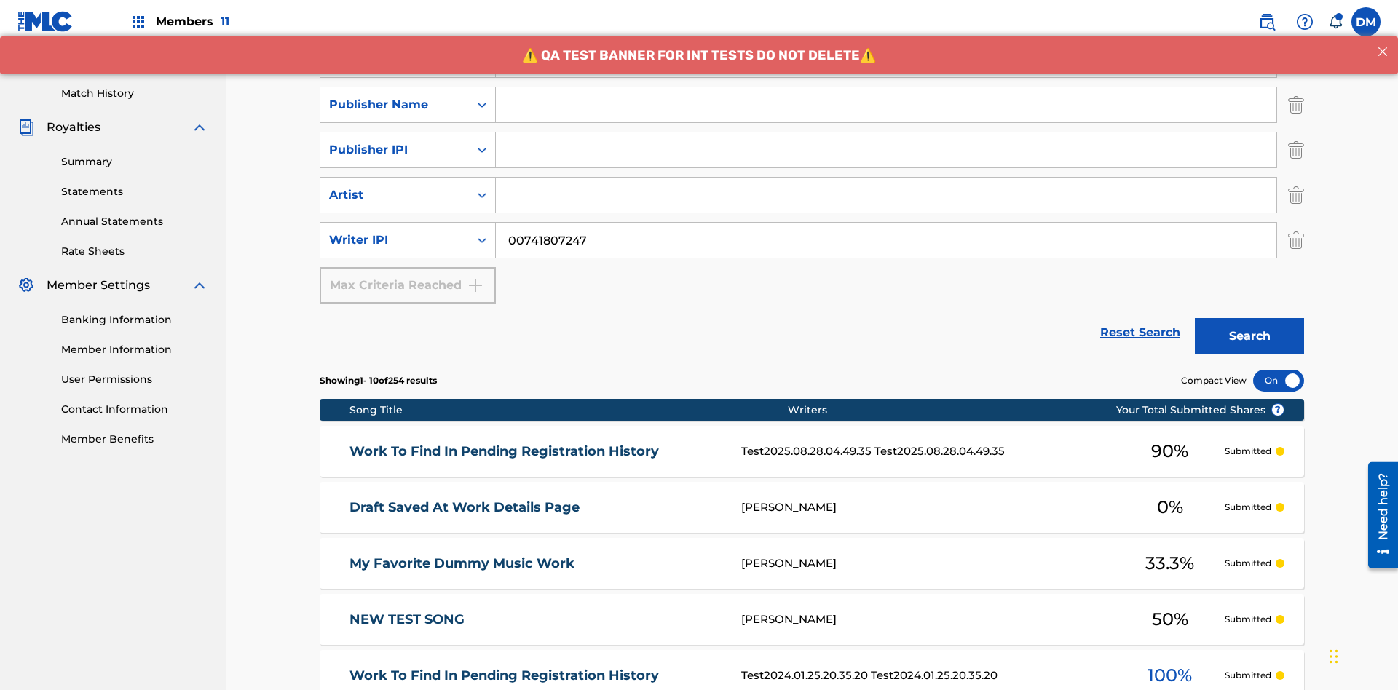
type input "00741807247"
click at [886, 105] on input "Search Form" at bounding box center [886, 104] width 781 height 35
type input "CALACA"
click at [886, 133] on input "Search Form" at bounding box center [886, 150] width 781 height 35
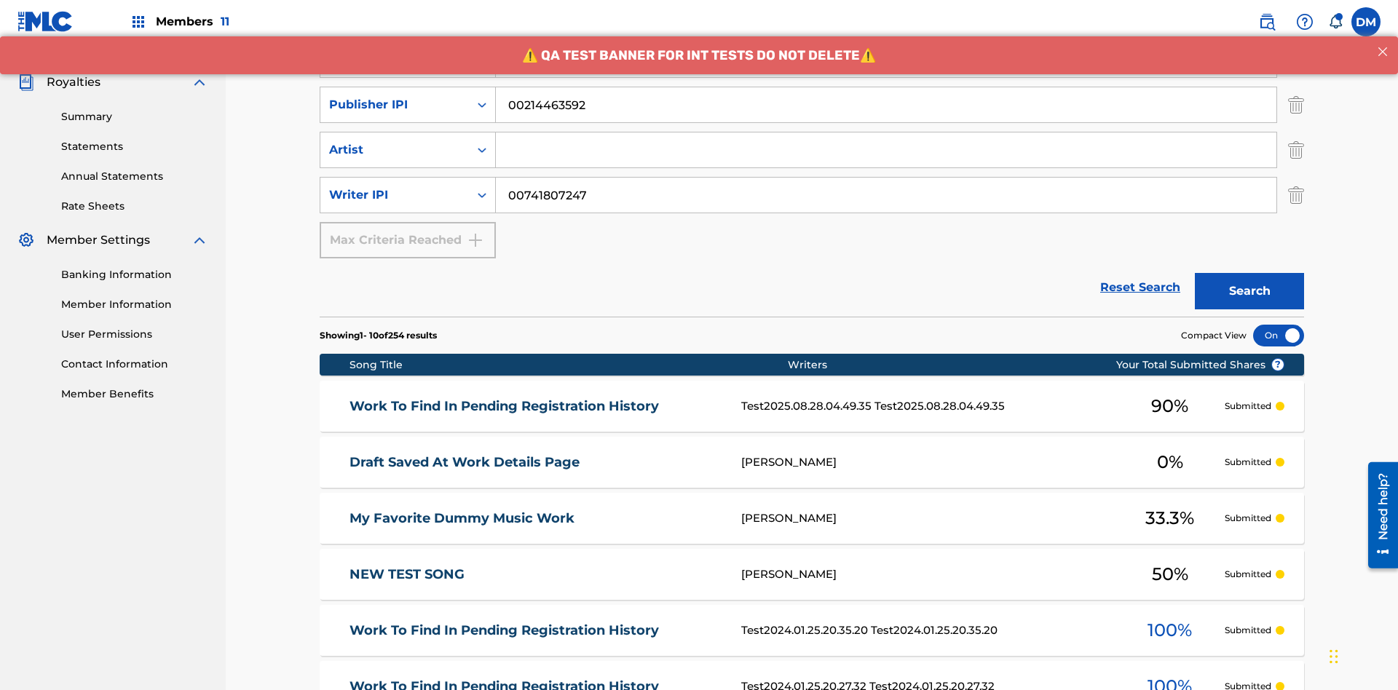
type input "00214463592"
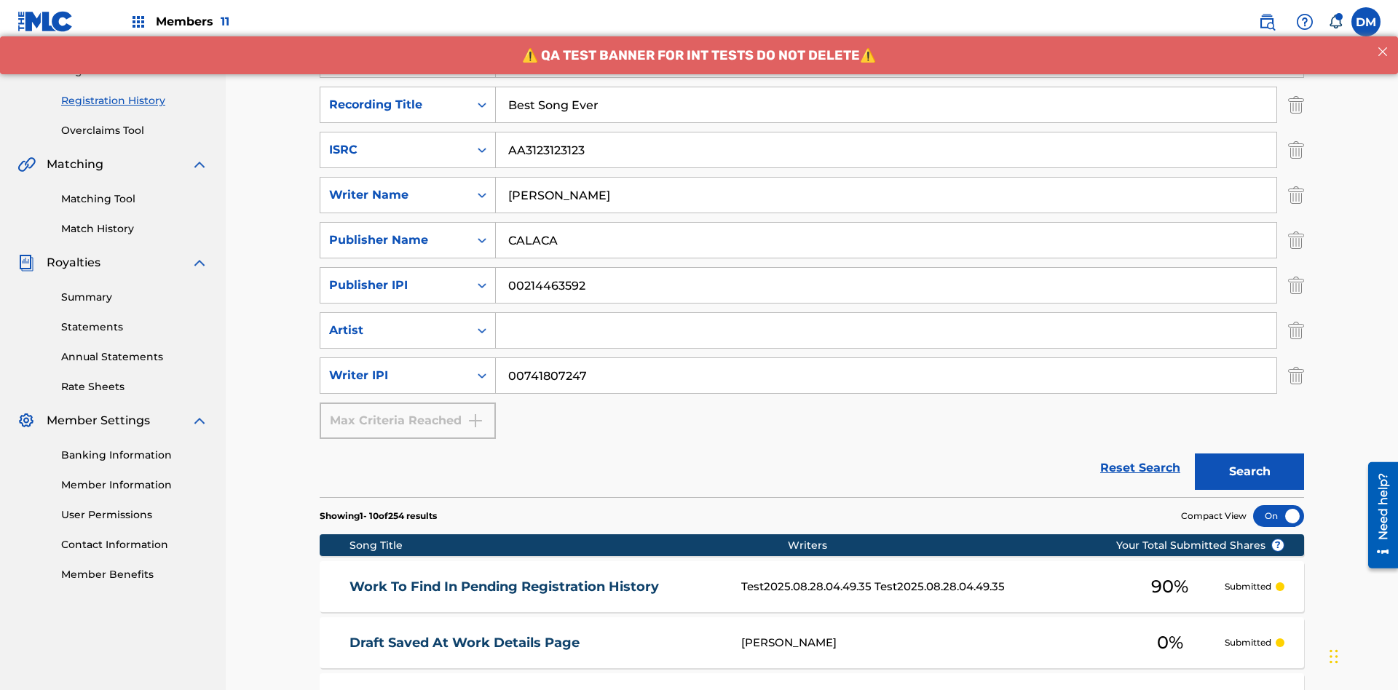
type input "Best Song Ever"
click at [886, 313] on input "Search Form" at bounding box center [886, 330] width 781 height 35
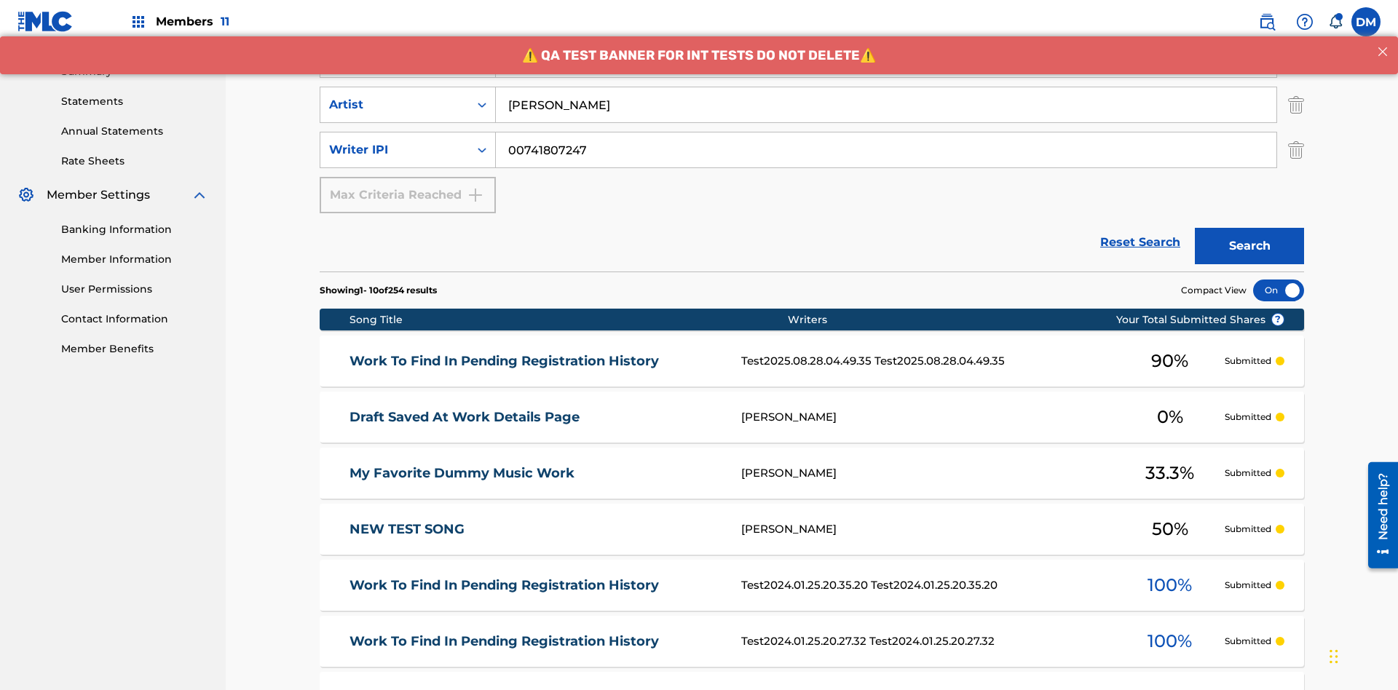
type input "[PERSON_NAME]"
click at [1250, 228] on button "Search" at bounding box center [1249, 246] width 109 height 36
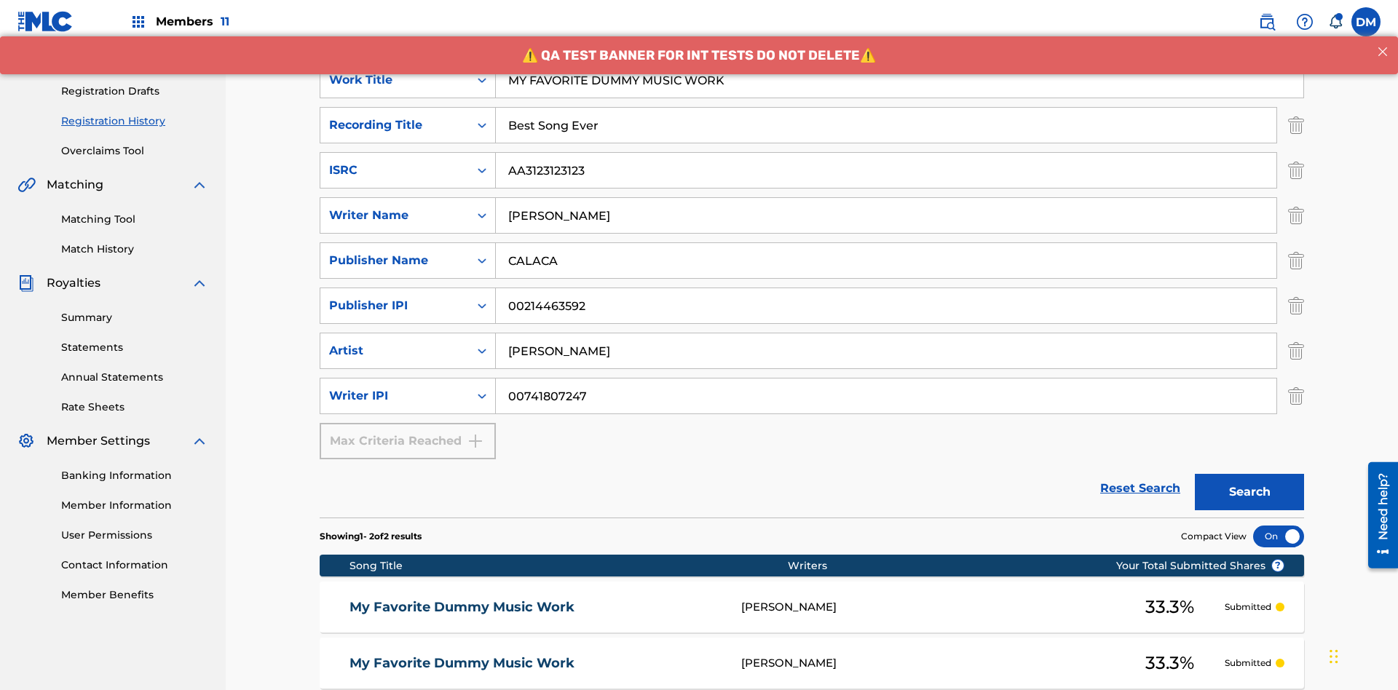
scroll to position [373, 0]
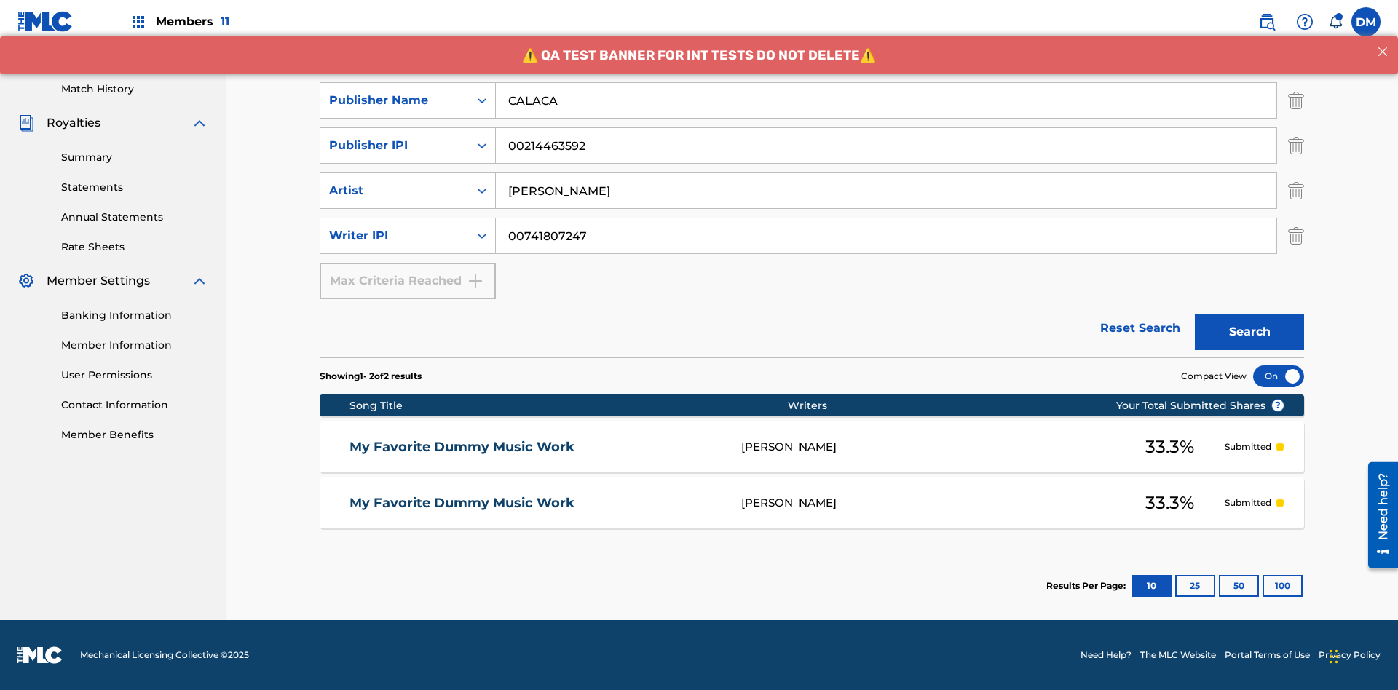
click at [1279, 377] on div at bounding box center [1279, 377] width 51 height 22
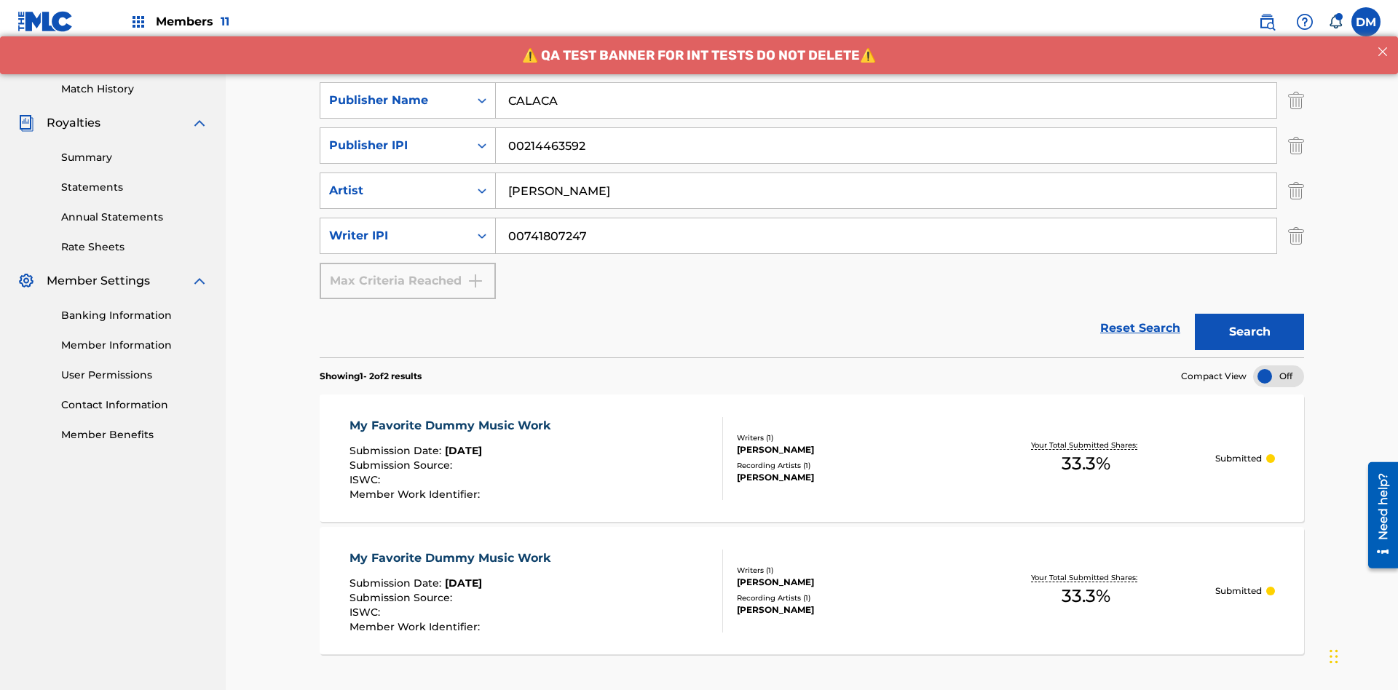
click at [452, 417] on div "My Favorite Dummy Music Work" at bounding box center [454, 425] width 208 height 17
